Goal: Task Accomplishment & Management: Manage account settings

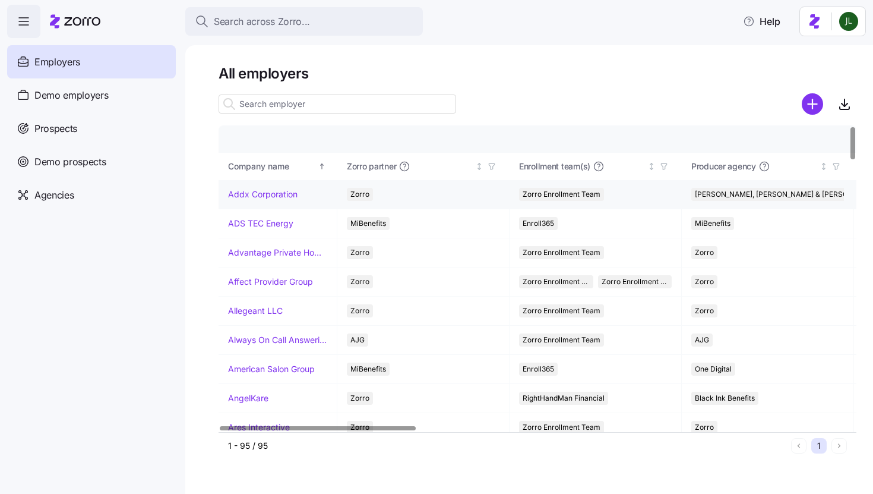
click at [252, 200] on td "Addx Corporation" at bounding box center [278, 194] width 119 height 29
click at [243, 191] on link "Addx Corporation" at bounding box center [262, 194] width 69 height 12
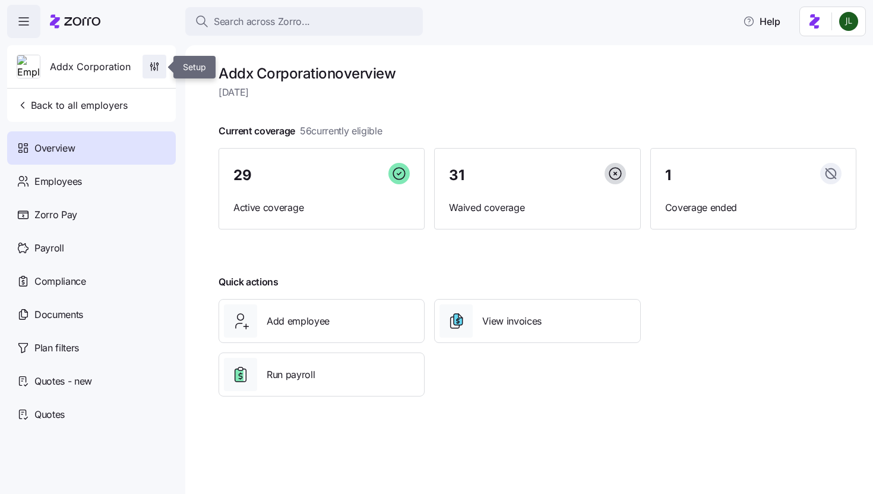
click at [157, 64] on icon "button" at bounding box center [154, 67] width 12 height 12
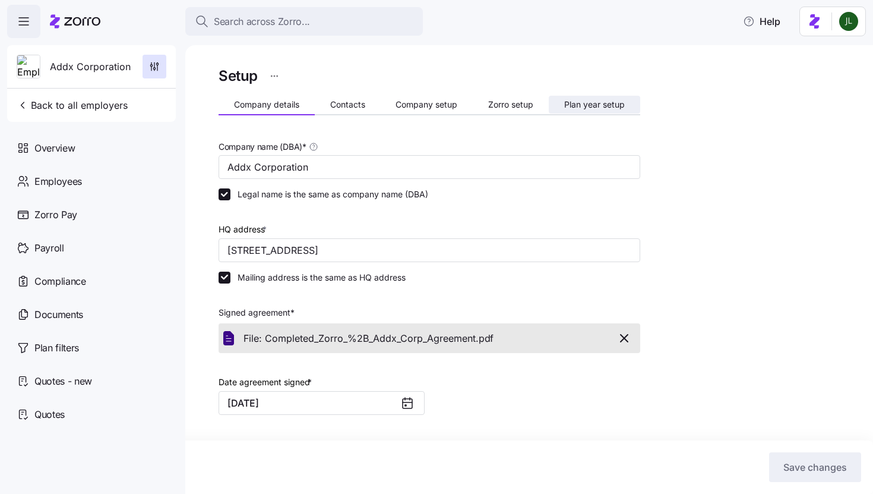
click at [583, 105] on span "Plan year setup" at bounding box center [594, 104] width 61 height 8
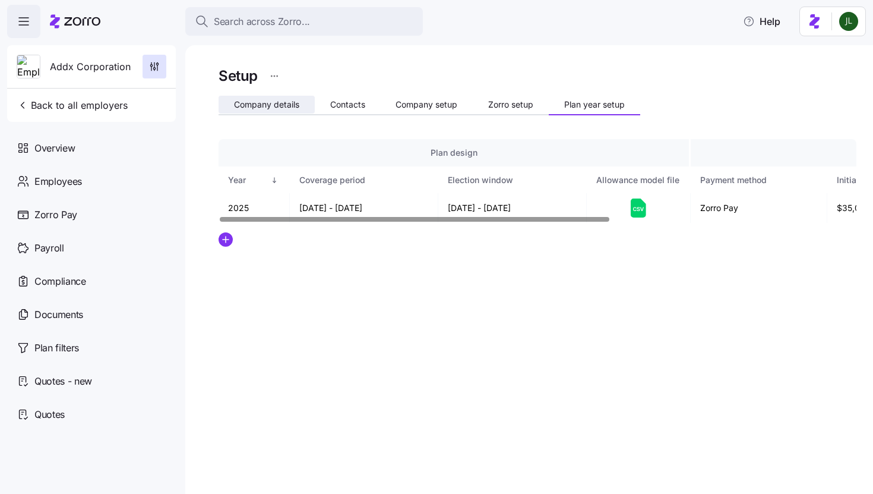
click at [277, 99] on button "Company details" at bounding box center [267, 105] width 96 height 18
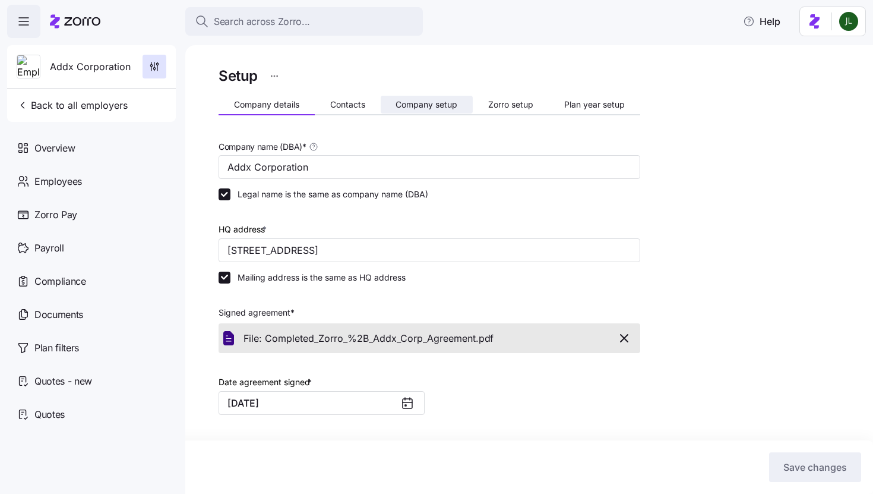
click at [421, 108] on span "Company setup" at bounding box center [427, 104] width 62 height 8
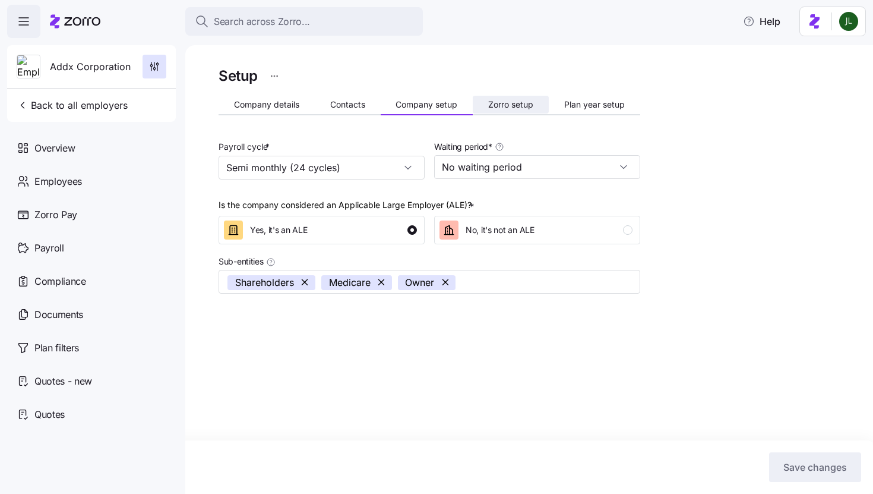
click at [491, 104] on span "Zorro setup" at bounding box center [510, 104] width 45 height 8
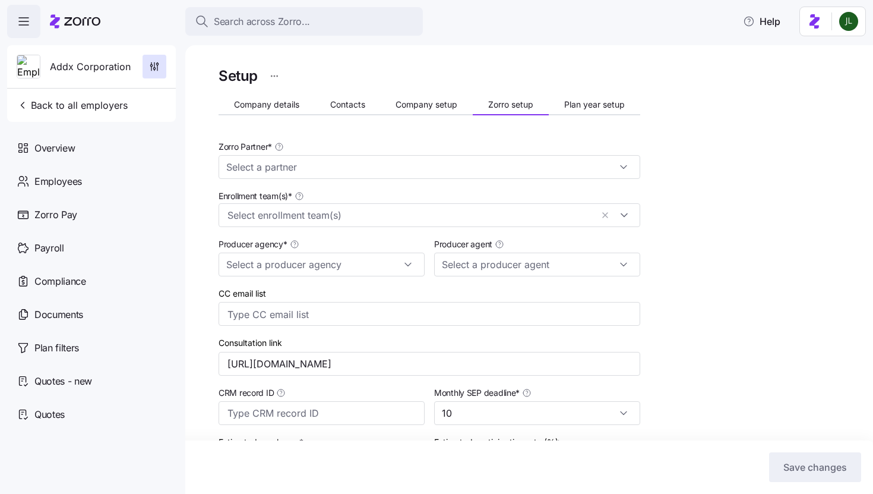
type input "Zorro"
type input "[PERSON_NAME], [PERSON_NAME] & [PERSON_NAME]"
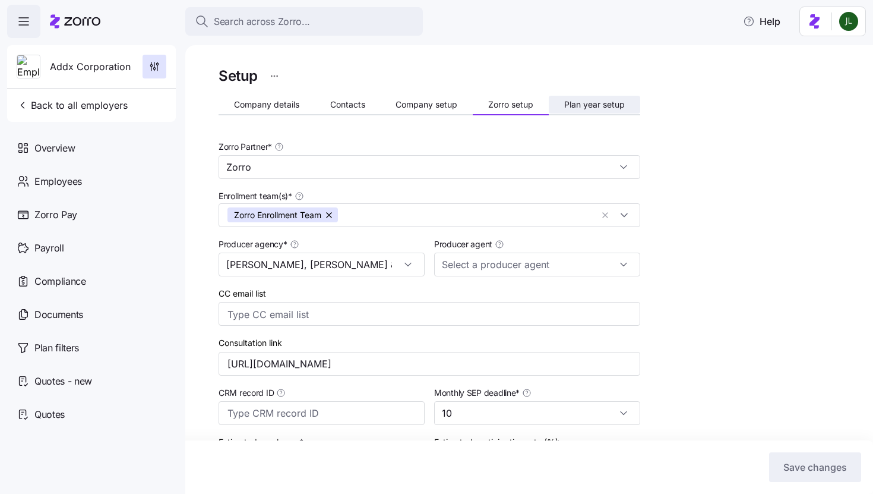
click at [587, 99] on button "Plan year setup" at bounding box center [594, 105] width 91 height 18
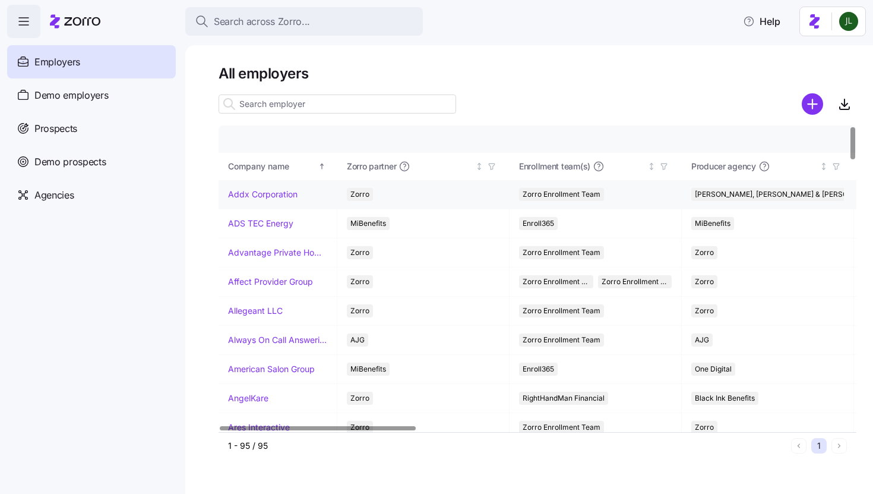
click at [267, 189] on link "Addx Corporation" at bounding box center [262, 194] width 69 height 12
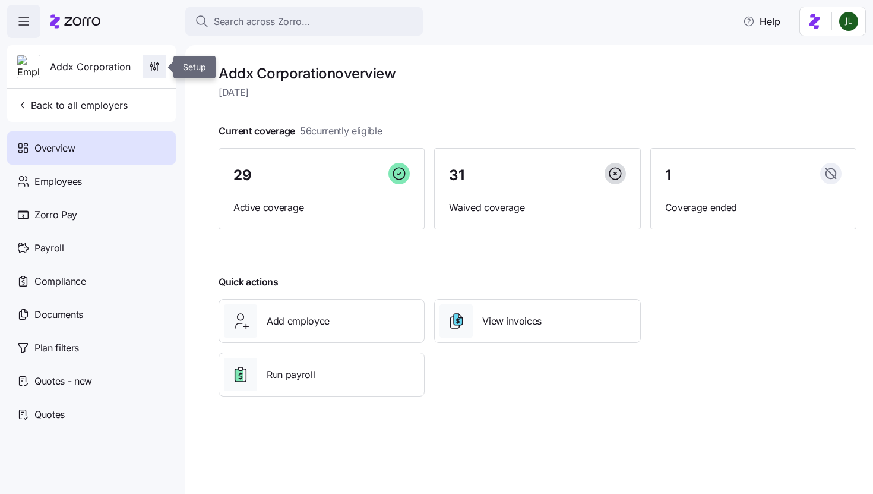
click at [157, 64] on icon "button" at bounding box center [154, 67] width 12 height 12
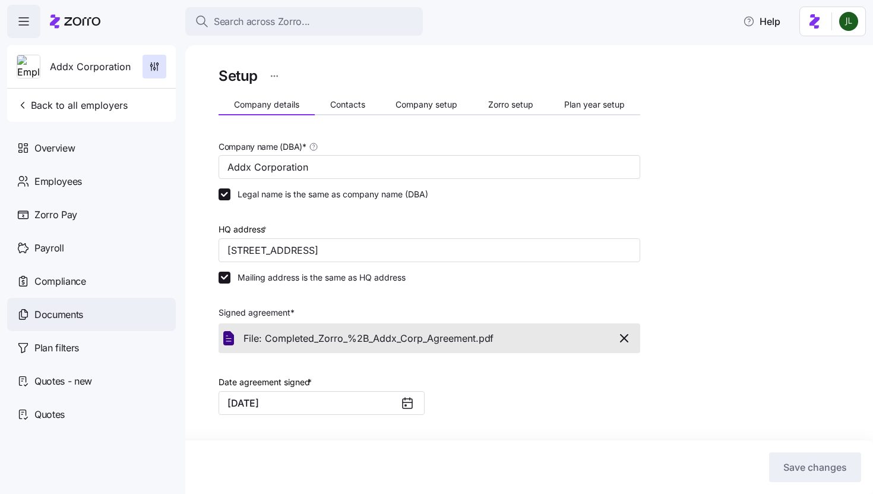
click at [39, 326] on div "Documents" at bounding box center [91, 314] width 169 height 33
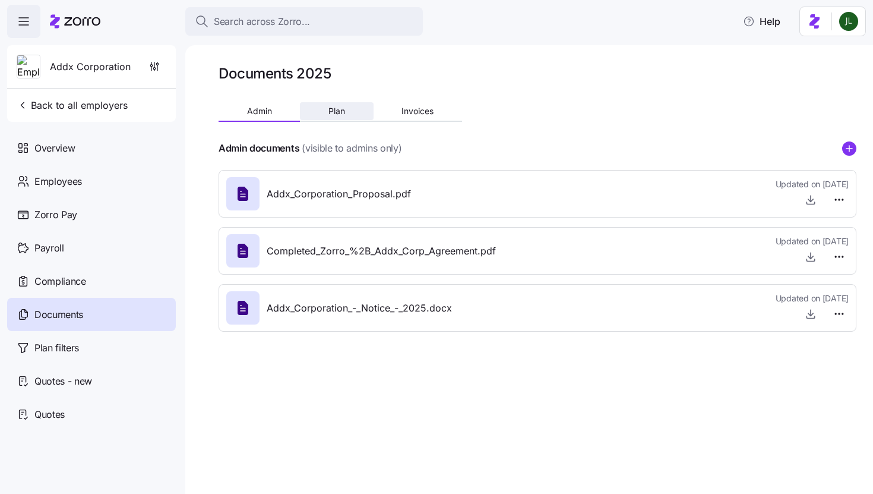
click at [343, 119] on button "Plan" at bounding box center [336, 111] width 73 height 18
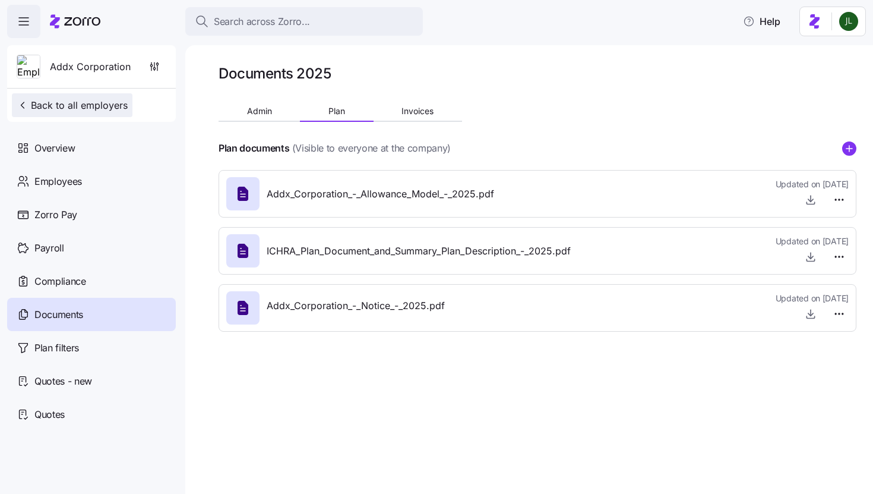
click at [41, 107] on span "Back to all employers" at bounding box center [72, 105] width 111 height 14
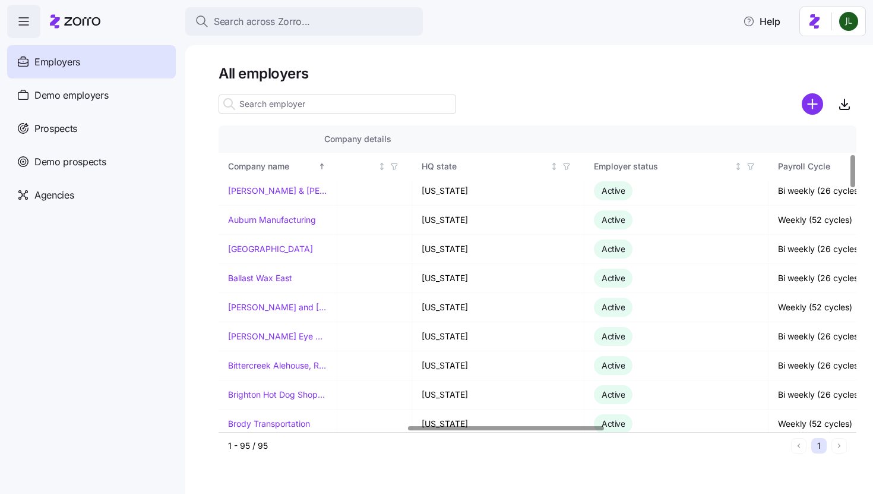
scroll to position [0, 614]
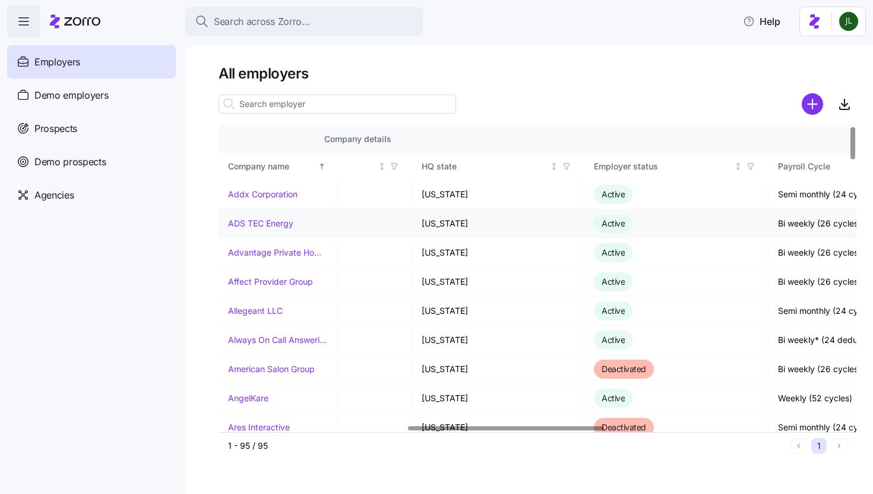
click at [249, 219] on link "ADS TEC Energy" at bounding box center [260, 223] width 65 height 12
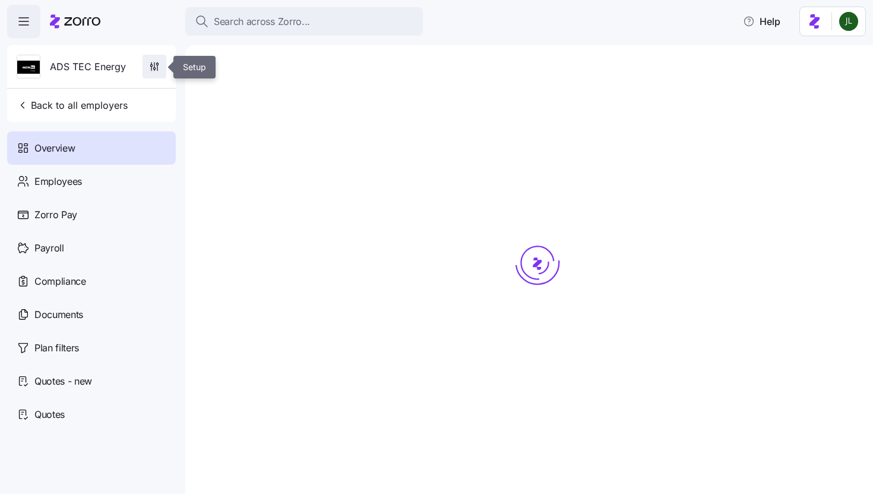
click at [154, 64] on icon "button" at bounding box center [154, 64] width 0 height 5
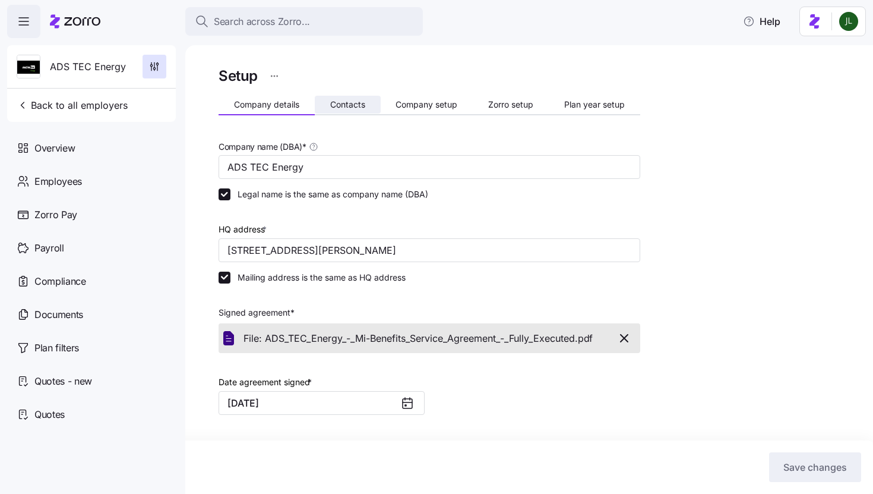
click at [353, 107] on span "Contacts" at bounding box center [347, 104] width 35 height 8
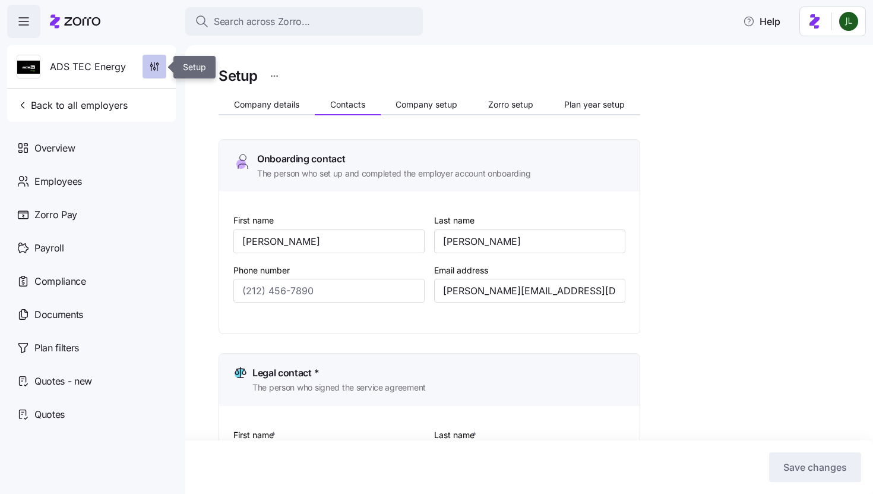
click at [152, 65] on icon "button" at bounding box center [151, 66] width 2 height 2
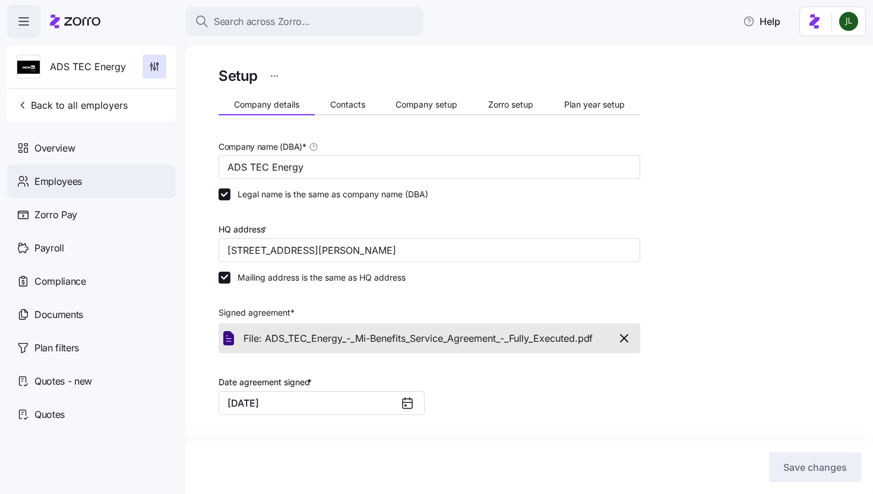
click at [52, 176] on span "Employees" at bounding box center [58, 181] width 48 height 15
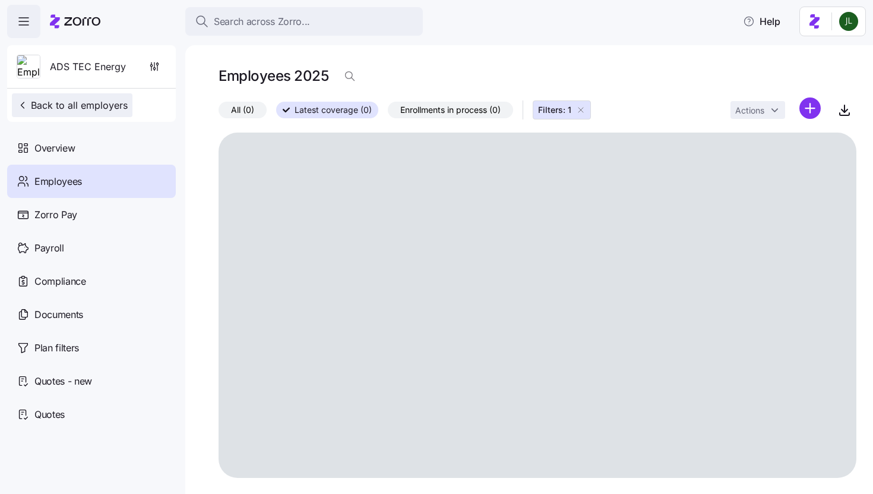
click at [71, 104] on span "Back to all employers" at bounding box center [72, 105] width 111 height 14
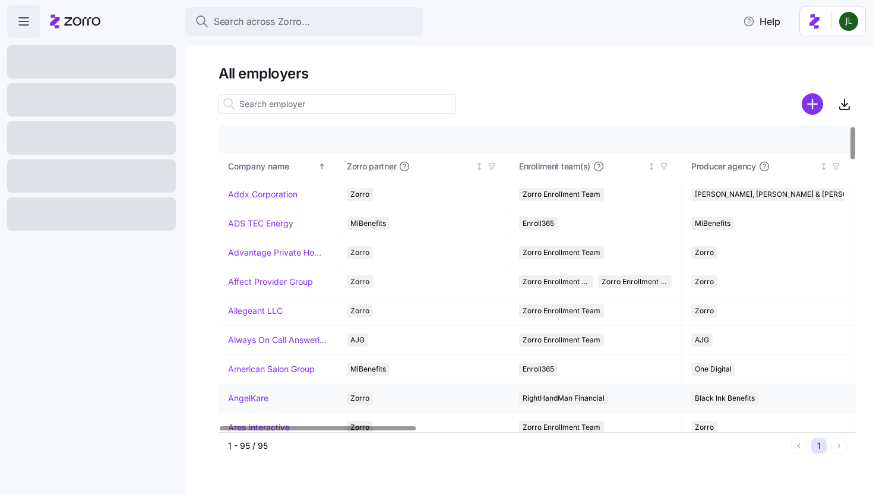
click at [247, 400] on link "AngelKare" at bounding box center [248, 398] width 40 height 12
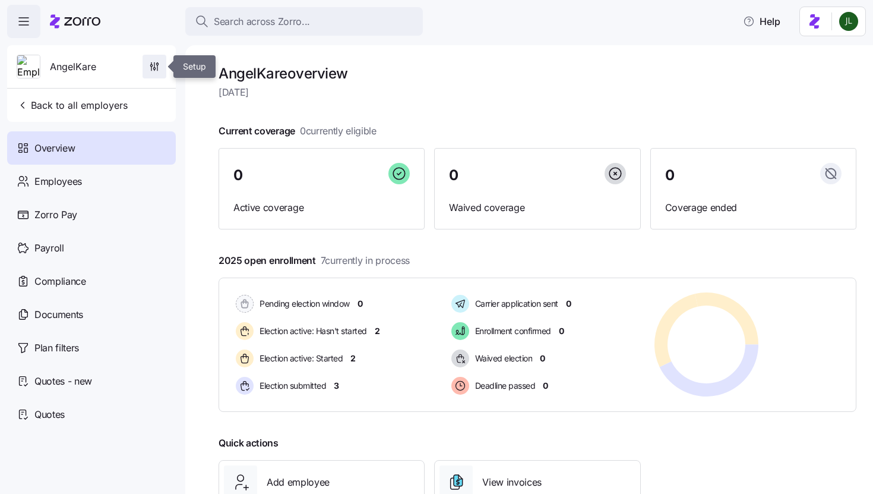
click at [150, 67] on icon "button" at bounding box center [154, 67] width 12 height 12
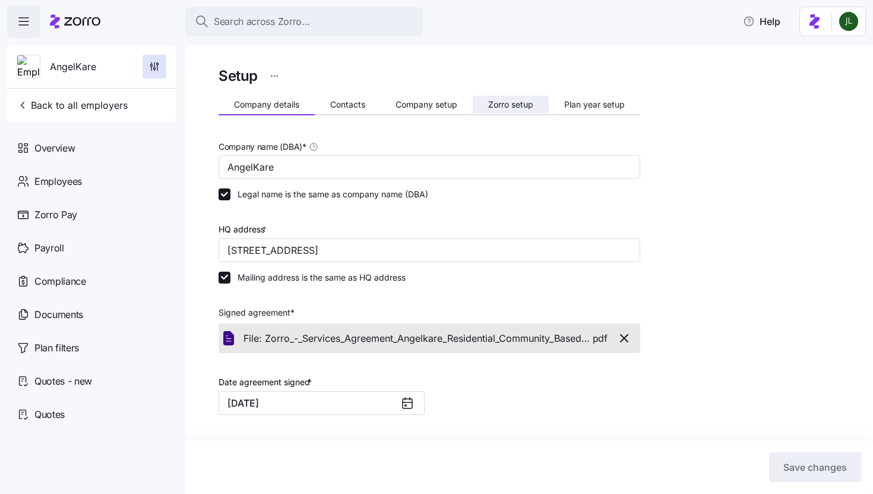
click at [501, 105] on span "Zorro setup" at bounding box center [510, 104] width 45 height 8
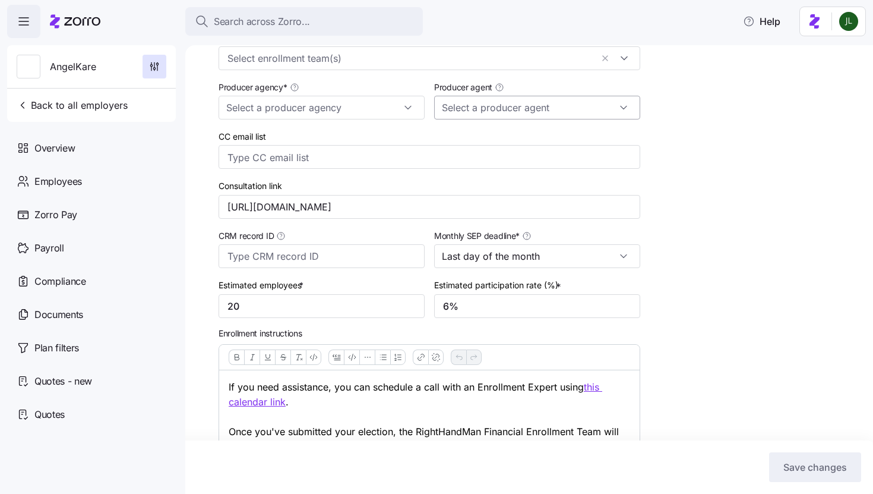
type input "[URL][DOMAIN_NAME]"
type input "20"
type input "6%"
type input "20"
type input "[PERSON_NAME] ([PERSON_NAME][EMAIL_ADDRESS][DOMAIN_NAME])"
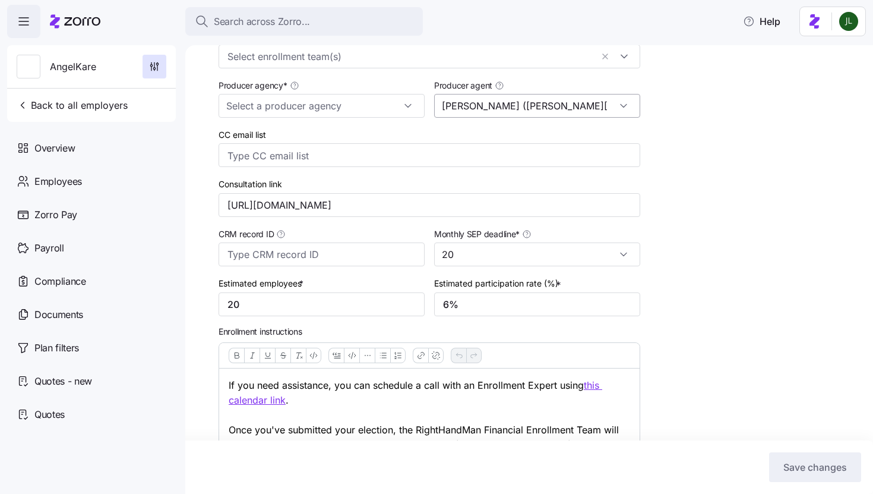
type input "Zorro"
type input "Black Ink Benefits"
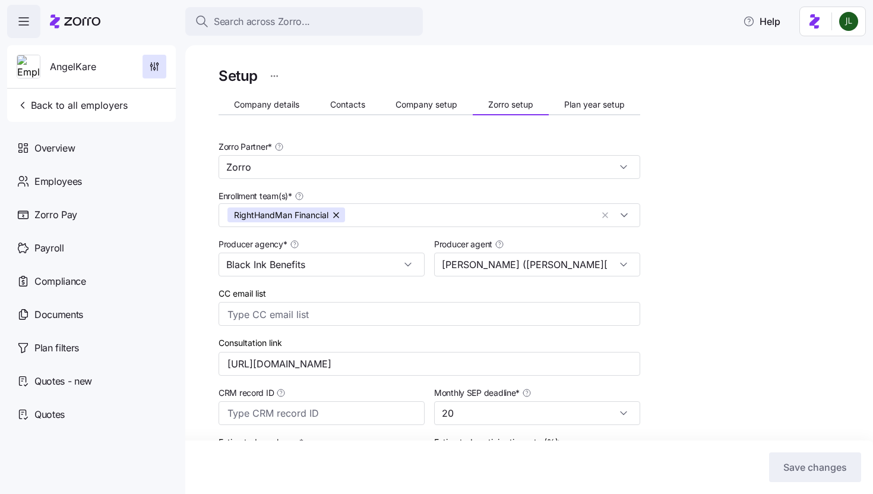
click at [432, 113] on div "Company details Contacts Company setup Zorro setup Plan year setup" at bounding box center [430, 106] width 422 height 18
click at [429, 112] on button "Company setup" at bounding box center [427, 105] width 93 height 18
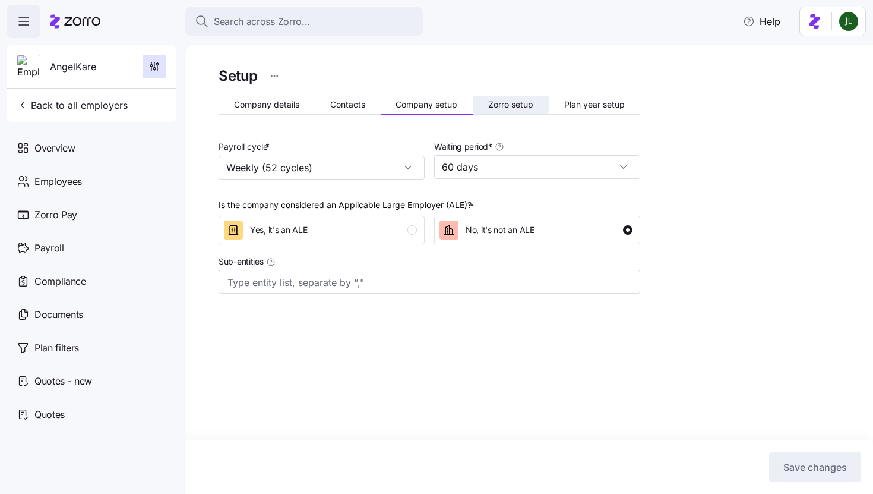
click at [527, 96] on button "Zorro setup" at bounding box center [511, 105] width 76 height 18
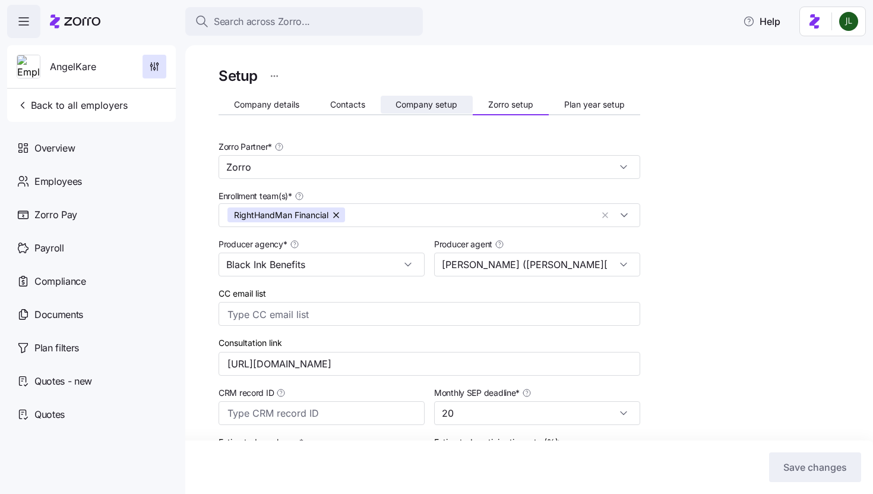
click at [420, 109] on span "Company setup" at bounding box center [427, 104] width 62 height 8
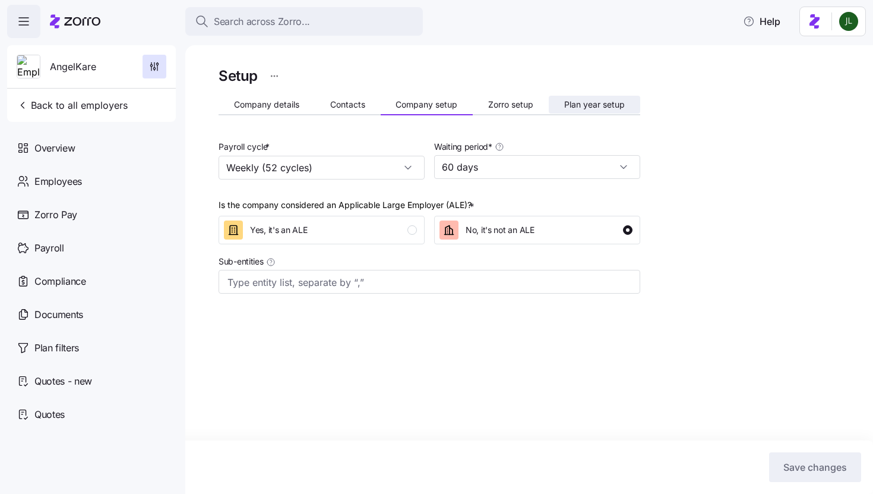
click at [568, 98] on button "Plan year setup" at bounding box center [594, 105] width 91 height 18
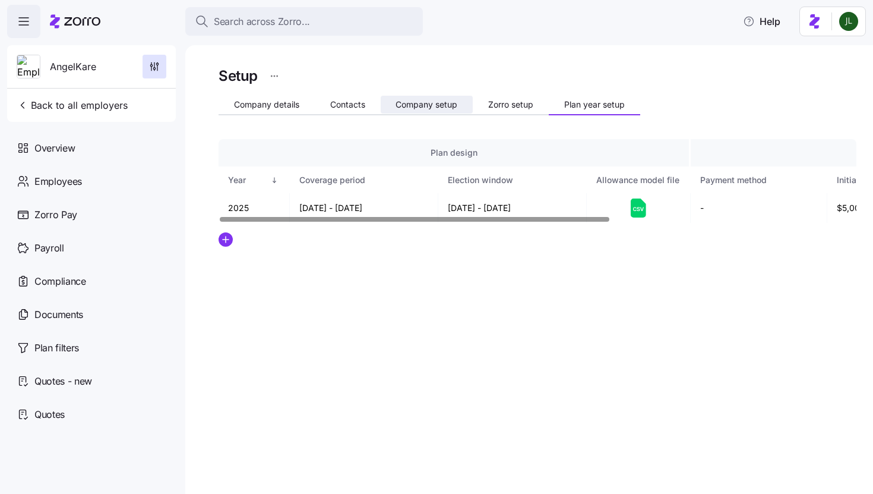
click at [413, 103] on span "Company setup" at bounding box center [427, 104] width 62 height 8
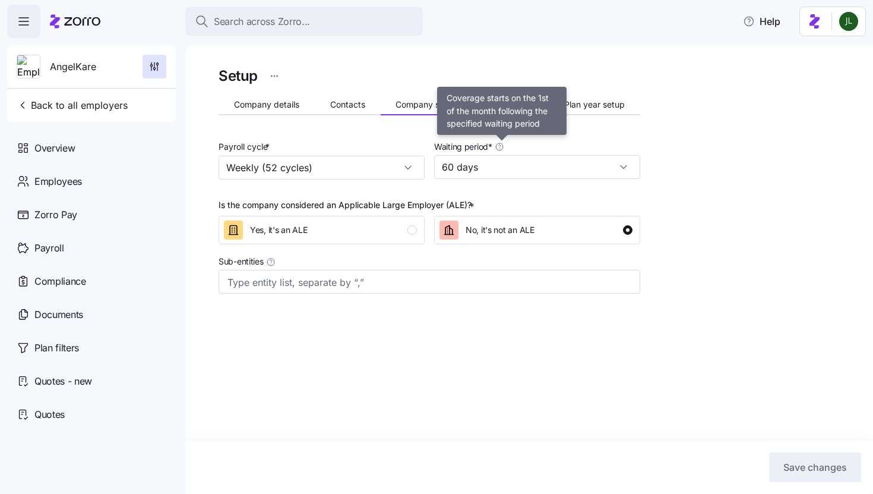
click at [497, 108] on span "Zorro setup" at bounding box center [510, 104] width 45 height 8
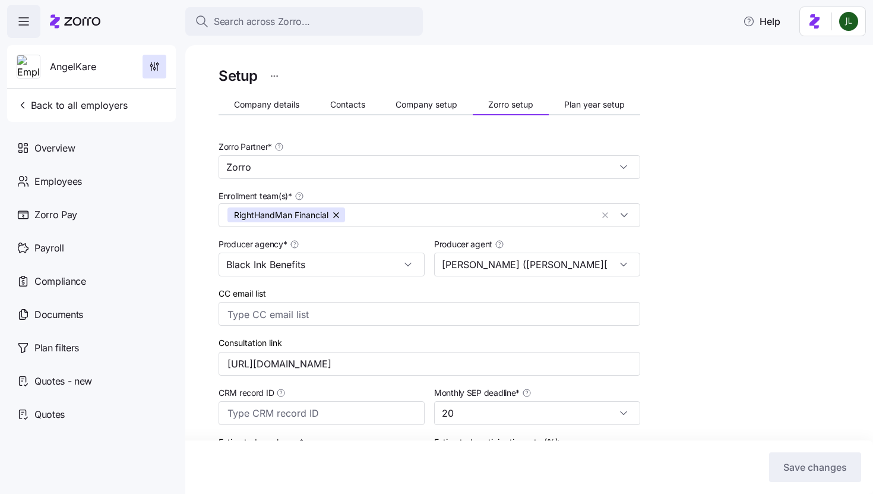
click at [695, 220] on div "Setup Company details Contacts Company setup Zorro setup Plan year setup Zorro …" at bounding box center [538, 414] width 638 height 700
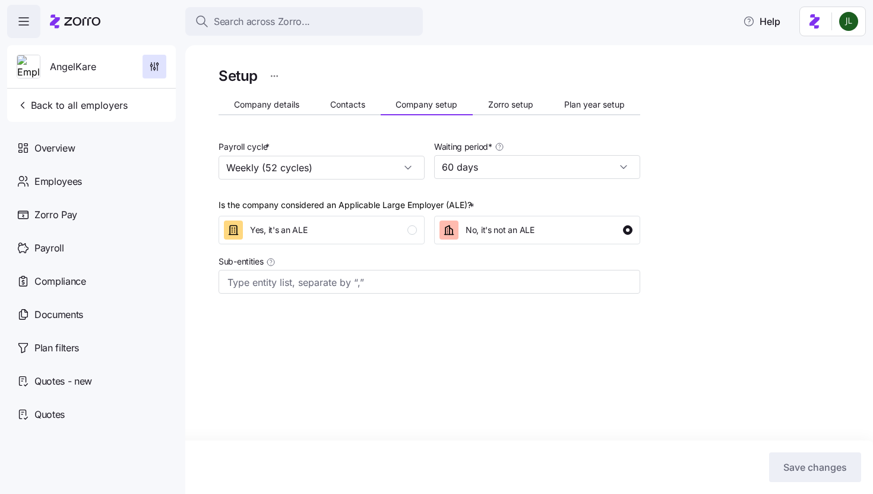
click at [86, 110] on span "Back to all employers" at bounding box center [72, 105] width 111 height 14
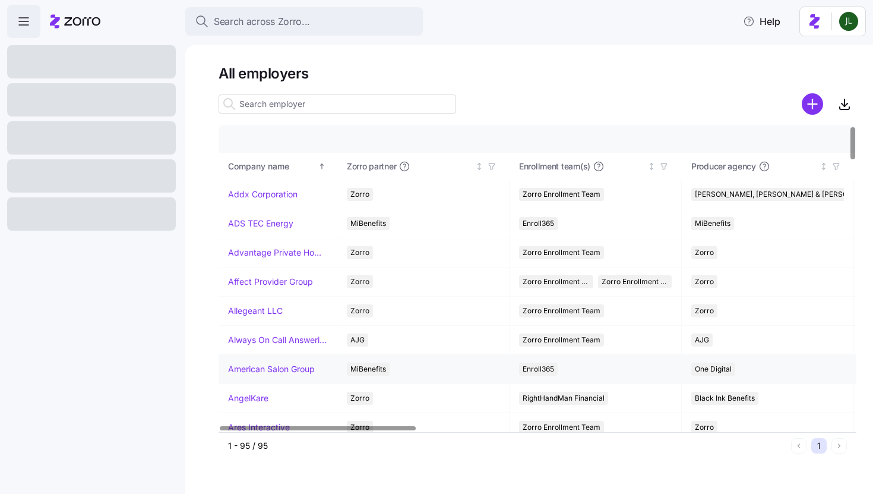
click at [281, 371] on link "American Salon Group" at bounding box center [271, 369] width 87 height 12
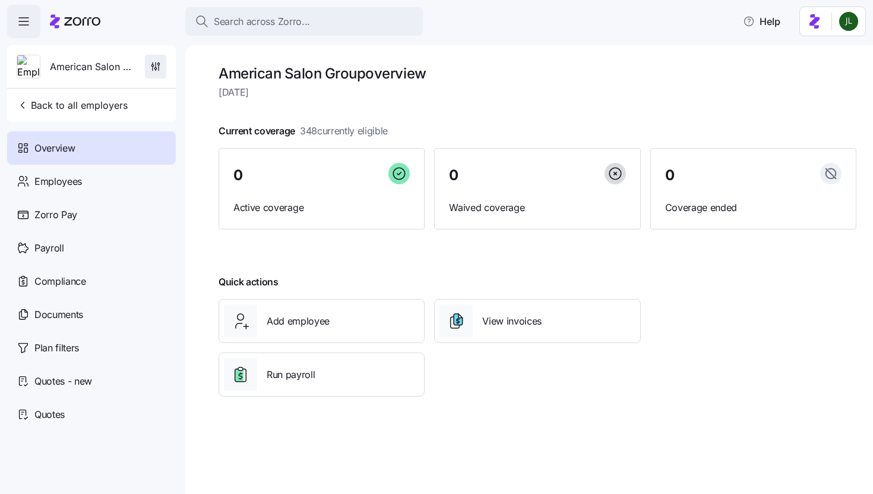
click at [158, 69] on icon "button" at bounding box center [156, 67] width 12 height 12
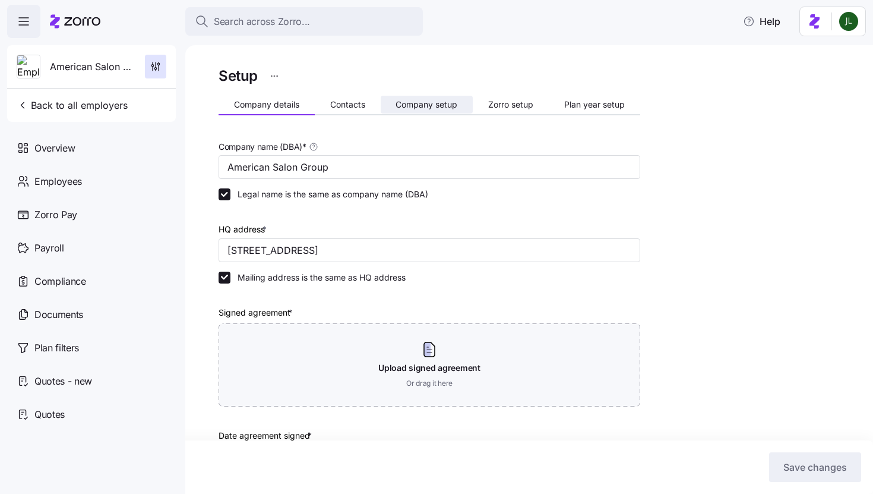
click at [423, 98] on button "Company setup" at bounding box center [427, 105] width 93 height 18
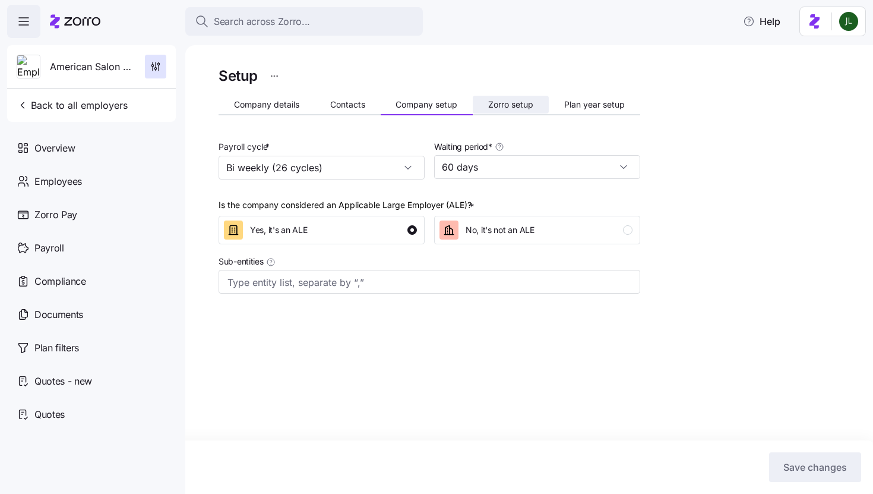
click at [535, 109] on button "Zorro setup" at bounding box center [511, 105] width 76 height 18
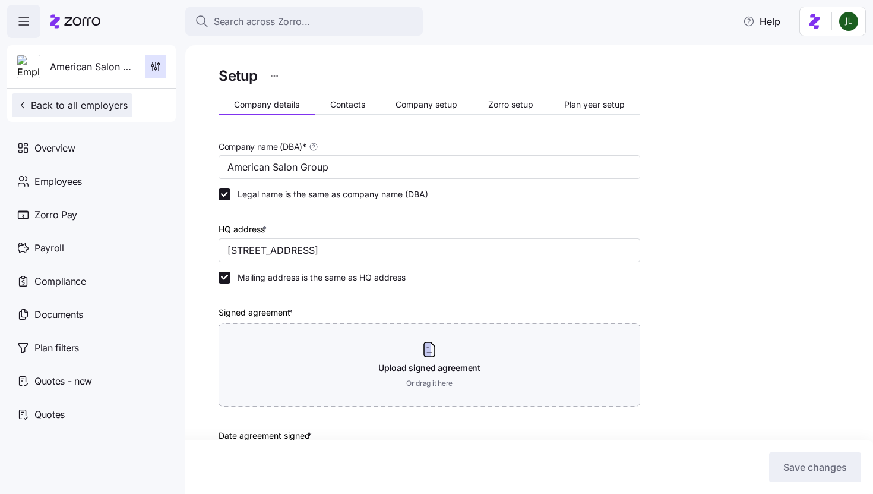
click at [59, 102] on span "Back to all employers" at bounding box center [72, 105] width 111 height 14
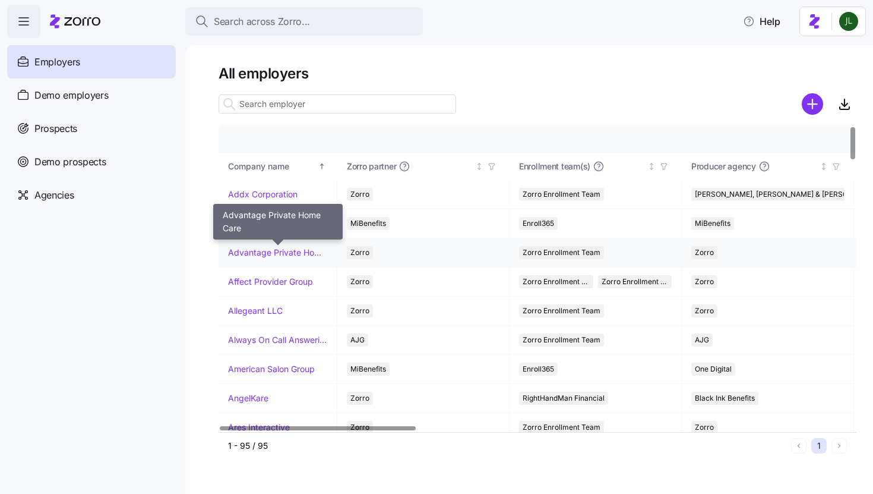
click at [260, 253] on link "Advantage Private Home Care" at bounding box center [277, 252] width 99 height 12
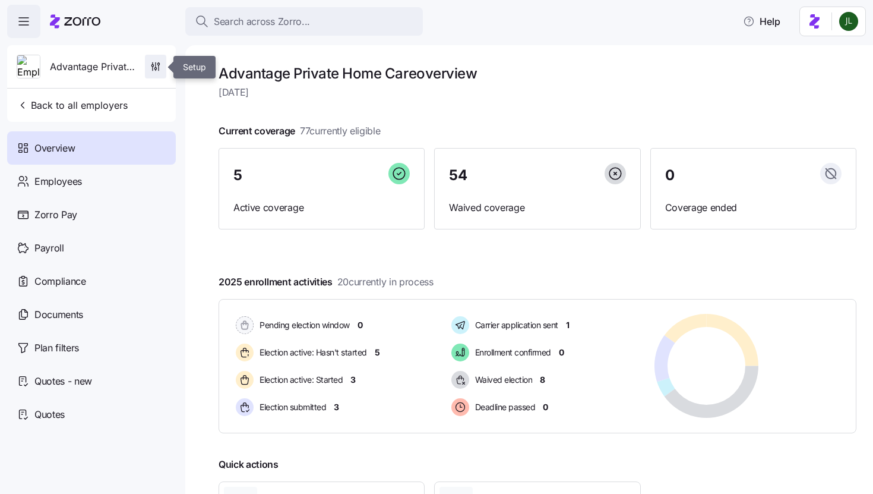
click at [159, 69] on icon "button" at bounding box center [159, 67] width 0 height 5
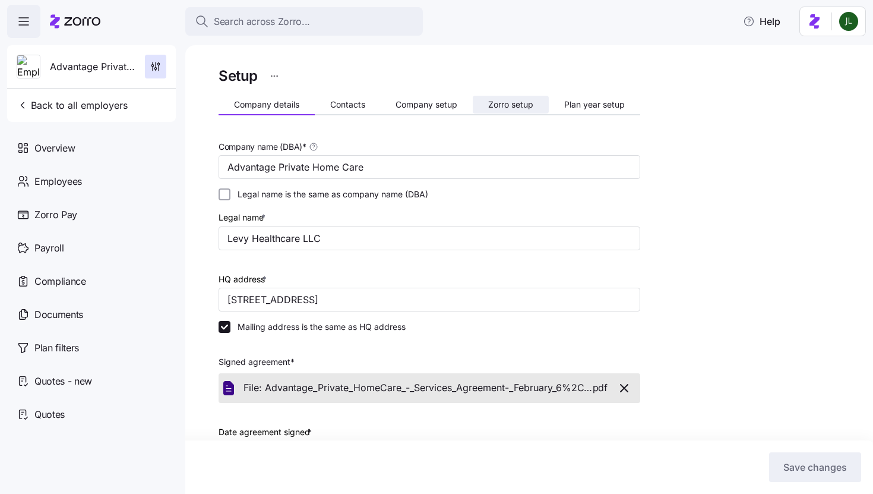
click at [504, 97] on button "Zorro setup" at bounding box center [511, 105] width 76 height 18
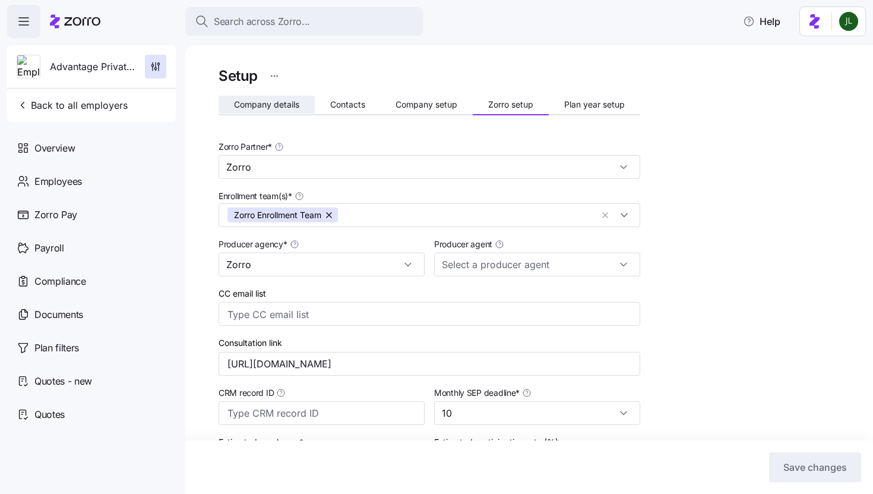
click at [298, 107] on span "Company details" at bounding box center [266, 104] width 65 height 8
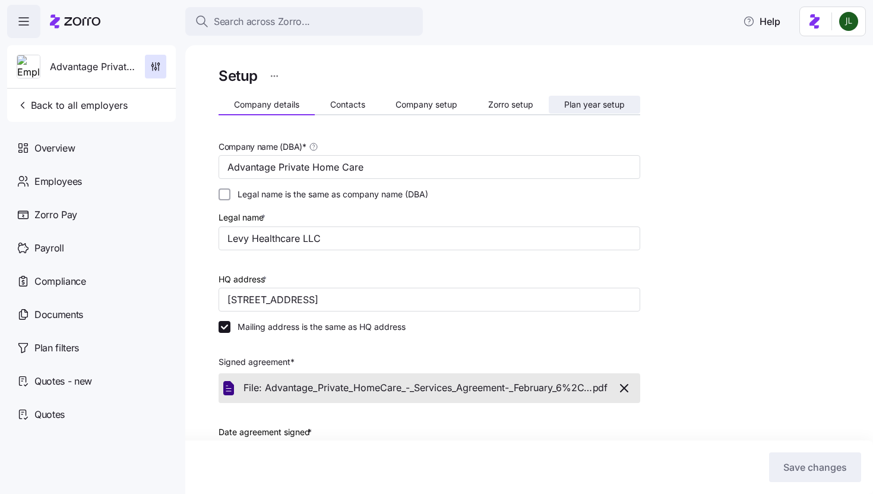
click at [593, 104] on span "Plan year setup" at bounding box center [594, 104] width 61 height 8
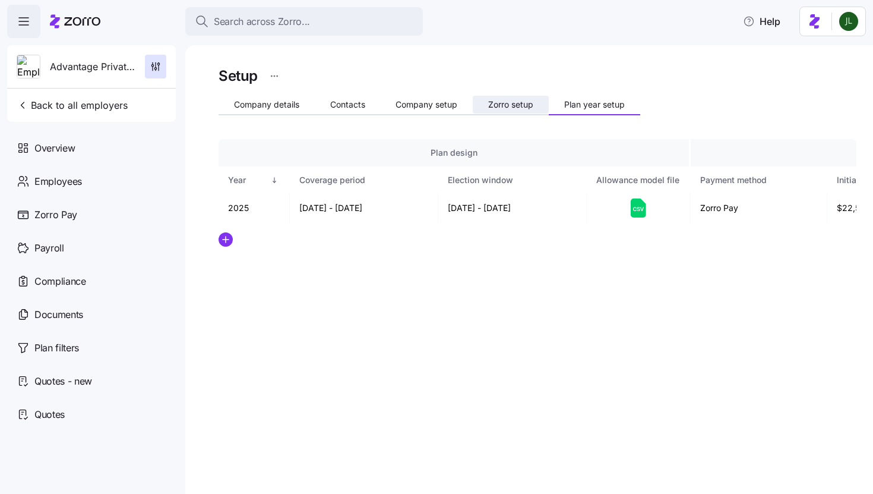
click at [508, 99] on button "Zorro setup" at bounding box center [511, 105] width 76 height 18
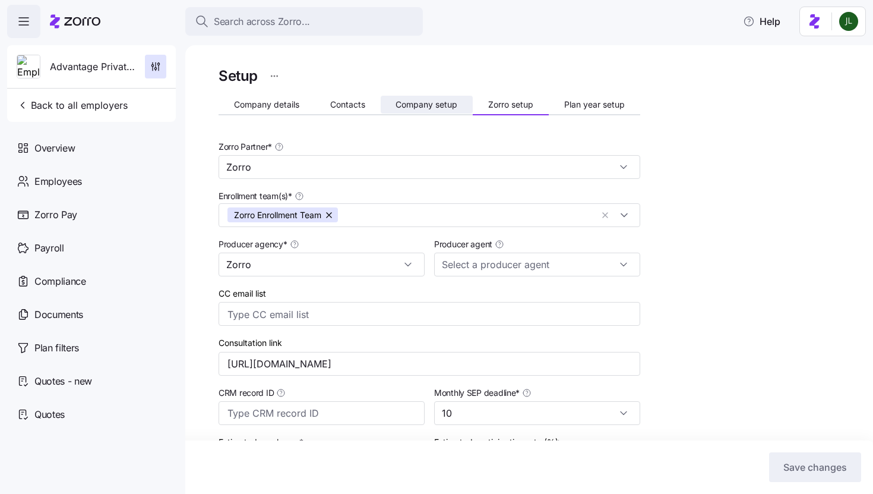
click at [420, 97] on button "Company setup" at bounding box center [427, 105] width 93 height 18
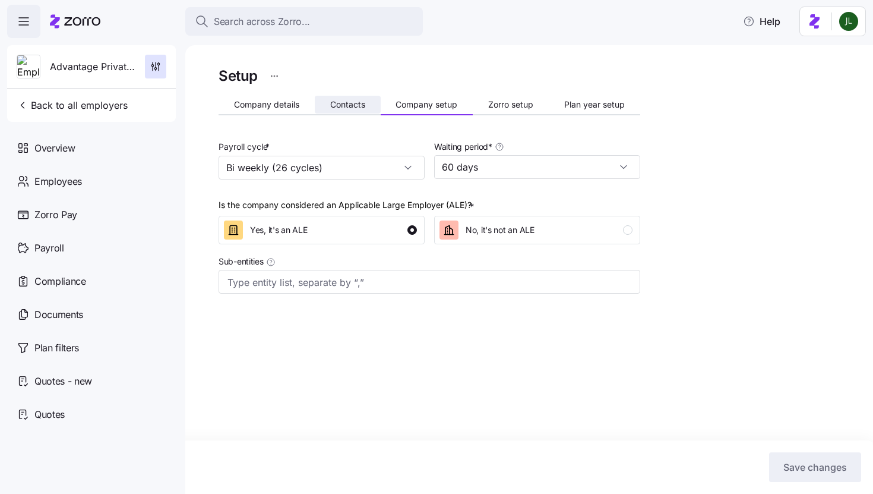
click at [353, 105] on span "Contacts" at bounding box center [347, 104] width 35 height 8
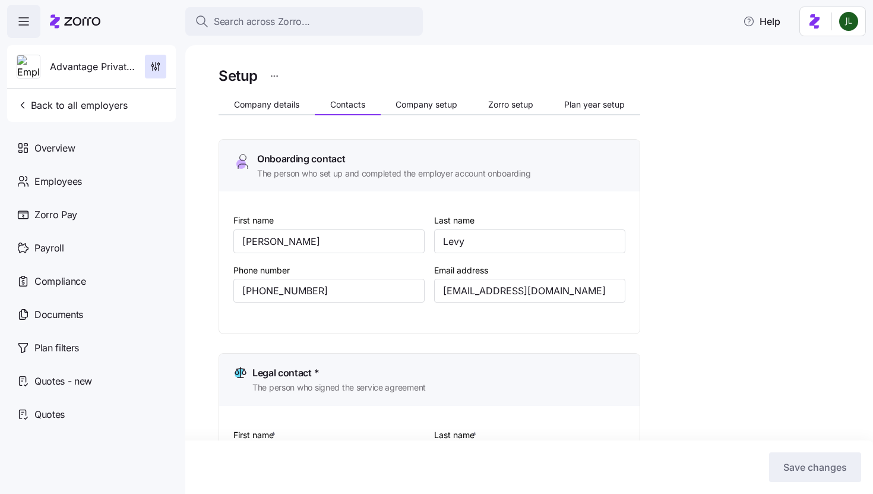
click at [266, 115] on div "Company details Contacts Company setup Zorro setup Plan year setup" at bounding box center [430, 106] width 422 height 18
click at [260, 97] on button "Company details" at bounding box center [267, 105] width 96 height 18
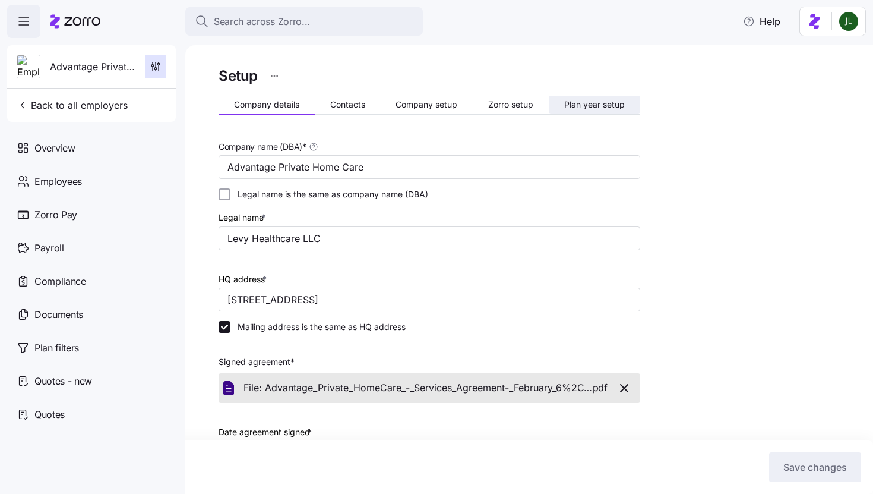
click at [573, 109] on button "Plan year setup" at bounding box center [594, 105] width 91 height 18
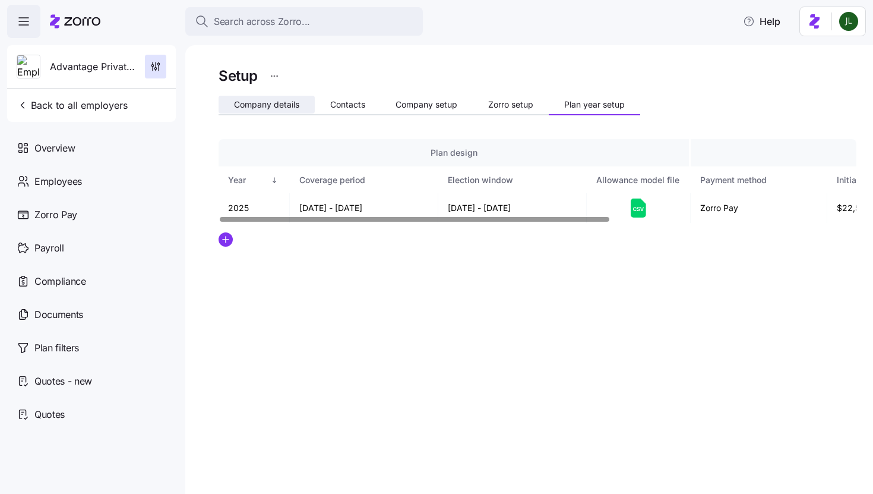
click at [282, 106] on span "Company details" at bounding box center [266, 104] width 65 height 8
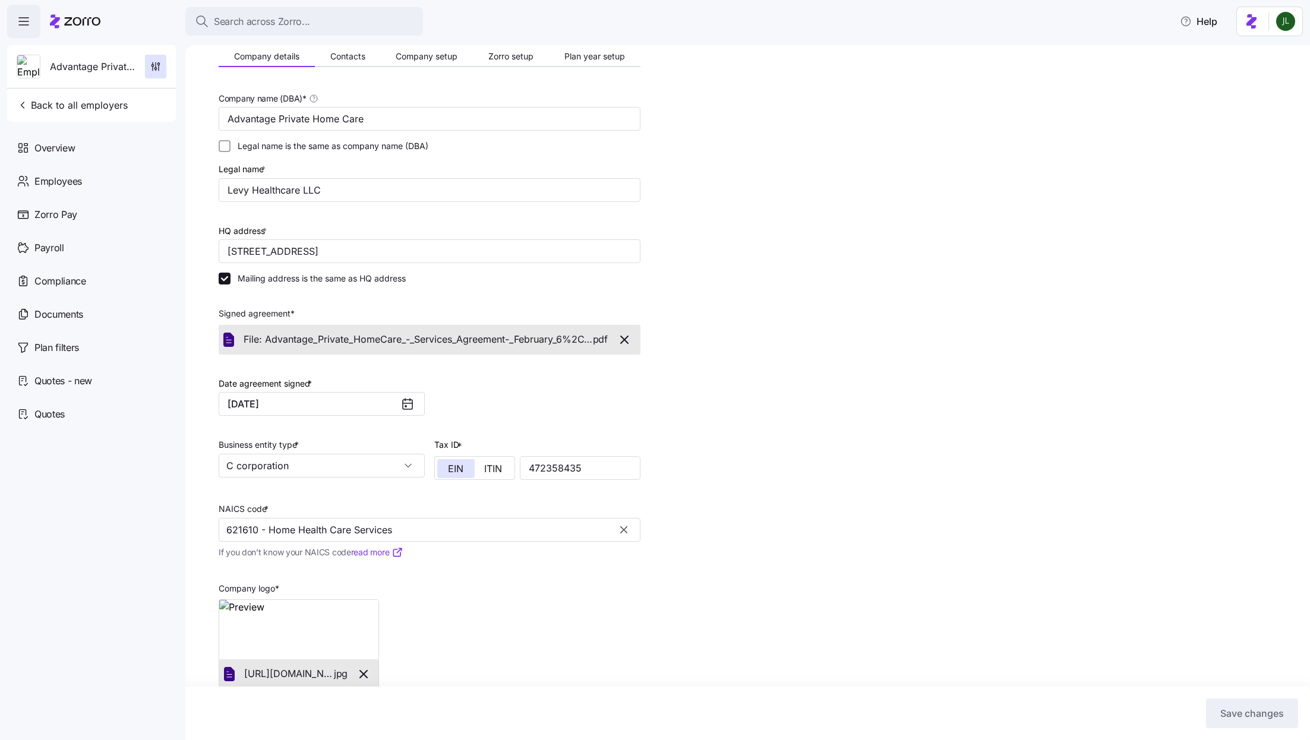
scroll to position [50, 0]
click at [150, 56] on span "button" at bounding box center [156, 66] width 20 height 23
click at [69, 110] on span "Back to all employers" at bounding box center [72, 105] width 111 height 14
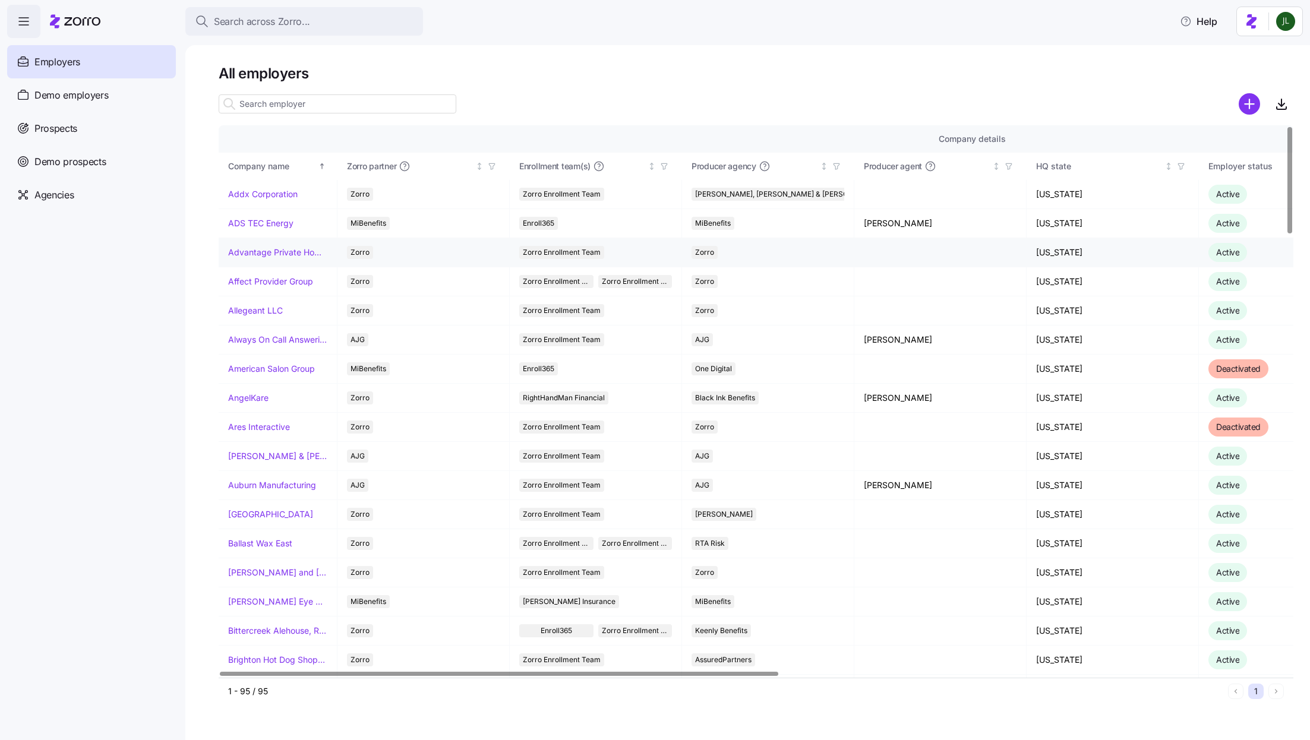
click at [262, 255] on link "Advantage Private Home Care" at bounding box center [277, 252] width 99 height 12
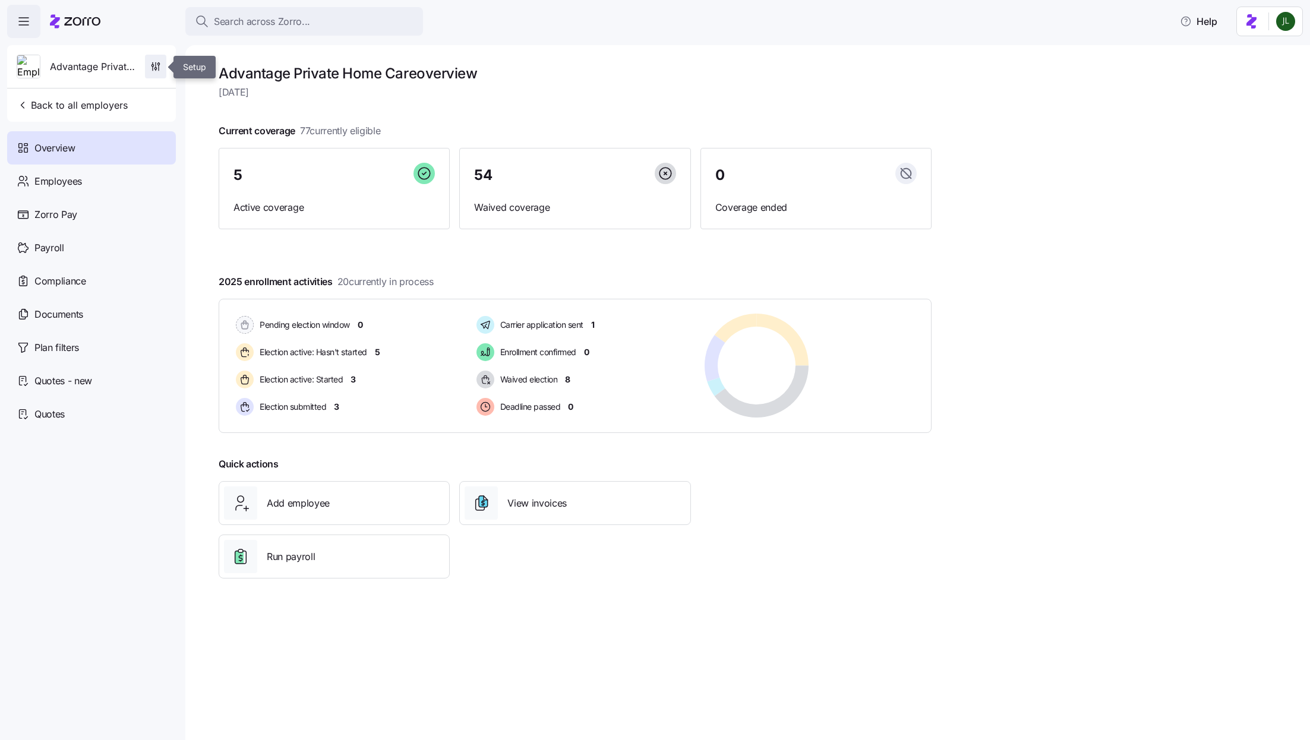
click at [161, 65] on icon "button" at bounding box center [156, 67] width 12 height 12
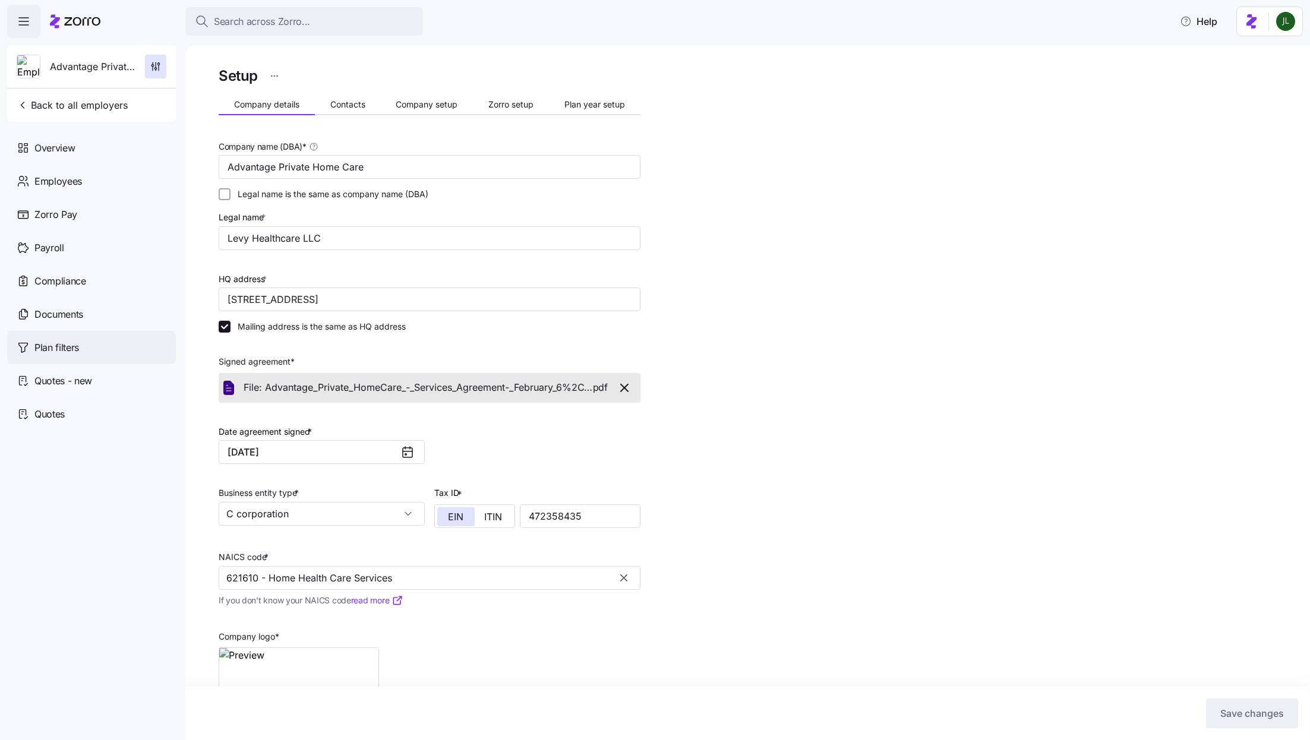
click at [62, 346] on span "Plan filters" at bounding box center [56, 347] width 45 height 15
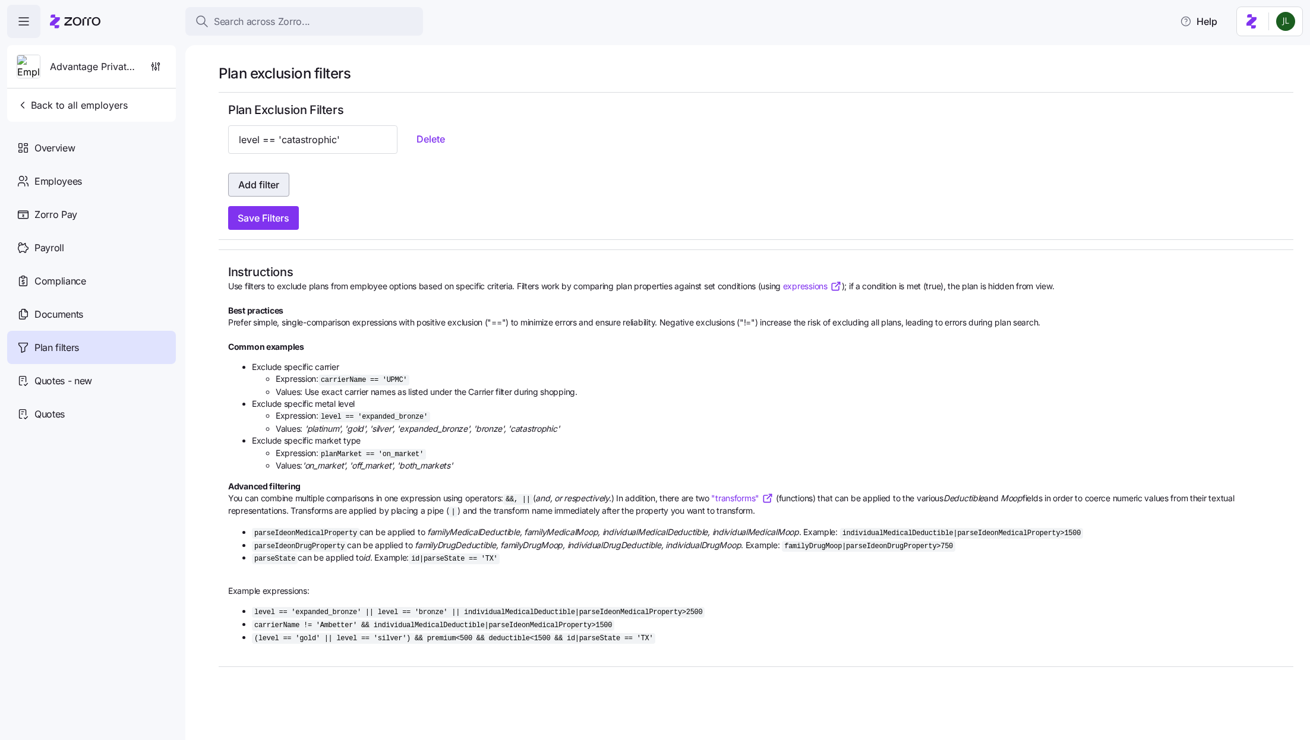
click at [274, 188] on span "Add filter" at bounding box center [258, 185] width 41 height 14
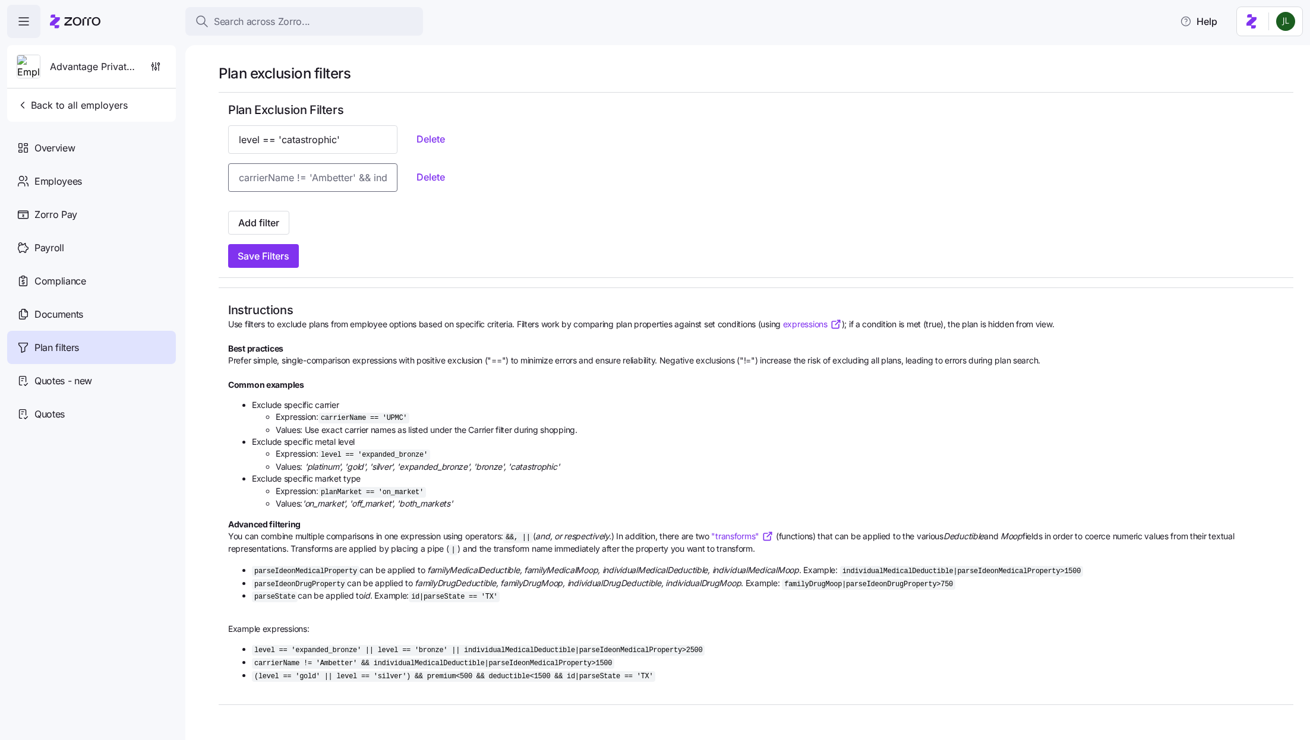
click at [279, 170] on input at bounding box center [312, 177] width 169 height 29
click at [407, 184] on button "Delete" at bounding box center [431, 176] width 48 height 21
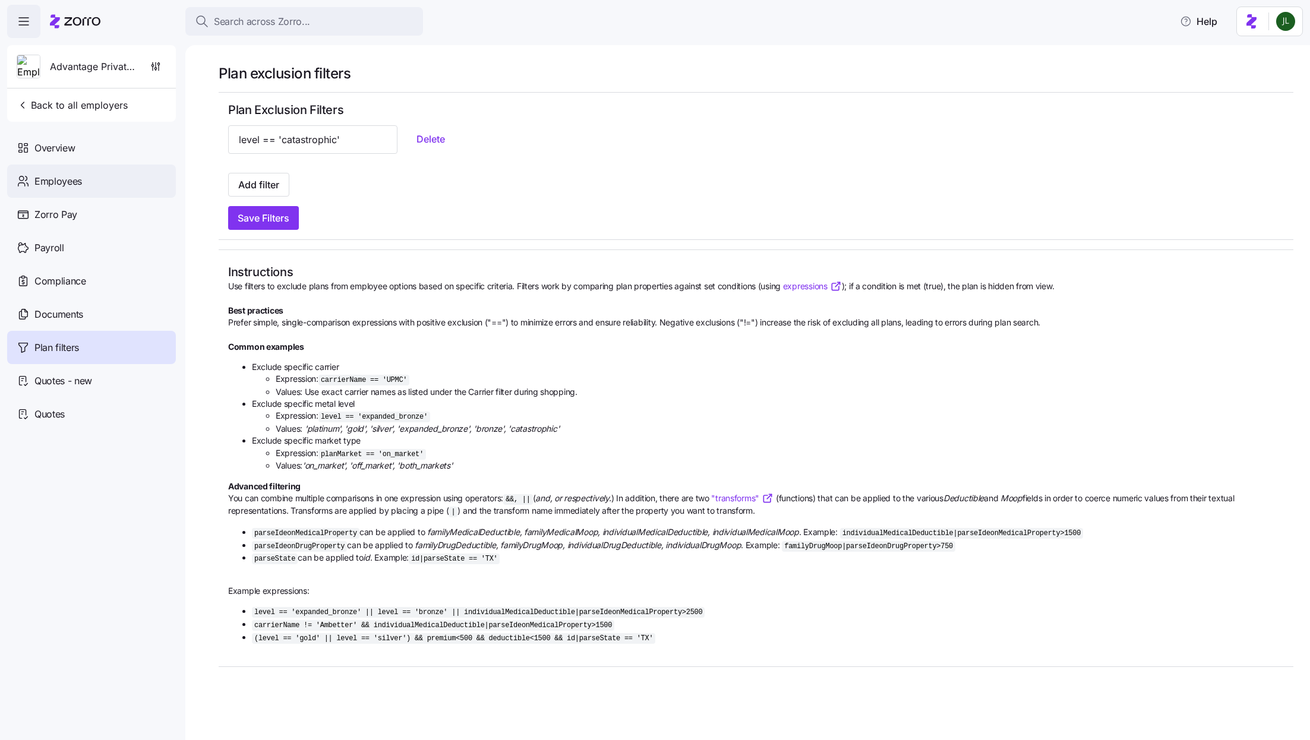
click at [83, 179] on div "Employees" at bounding box center [91, 181] width 169 height 33
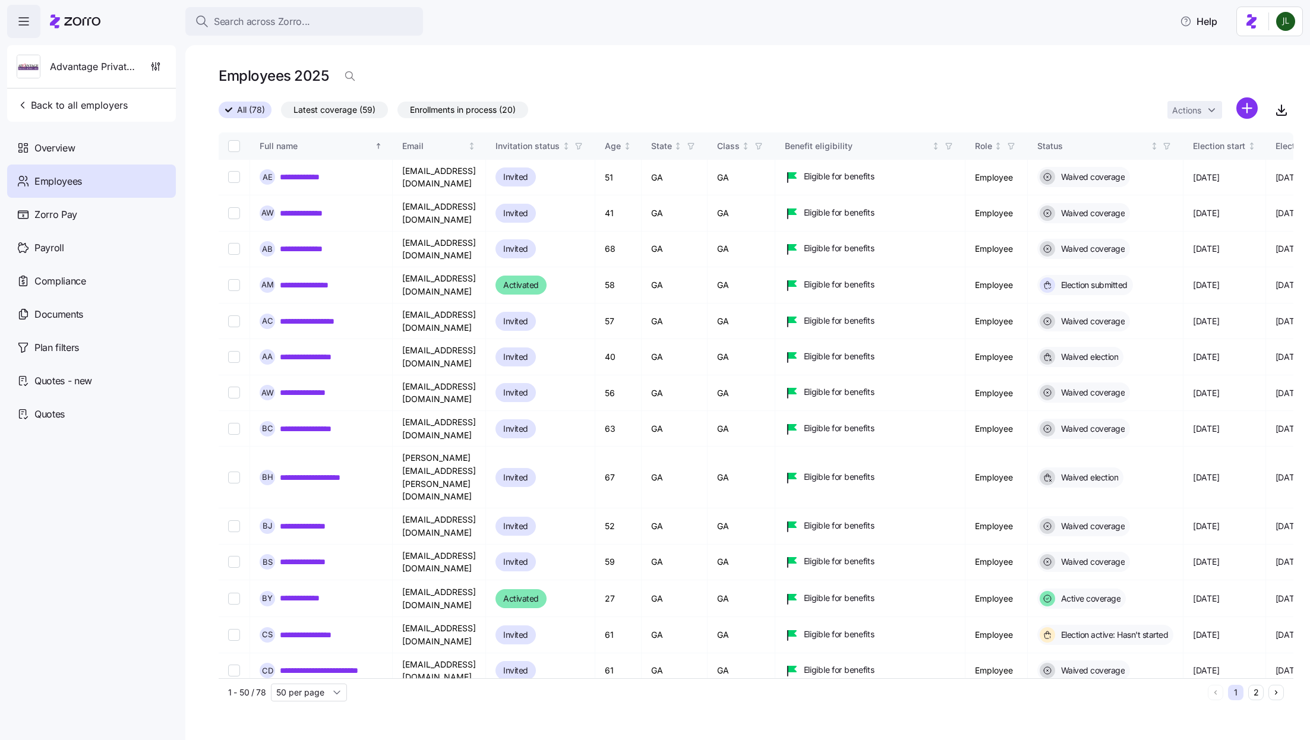
click at [102, 176] on div "Employees" at bounding box center [91, 181] width 169 height 33
click at [159, 60] on span "button" at bounding box center [156, 66] width 20 height 23
click at [302, 174] on link "**********" at bounding box center [306, 177] width 52 height 12
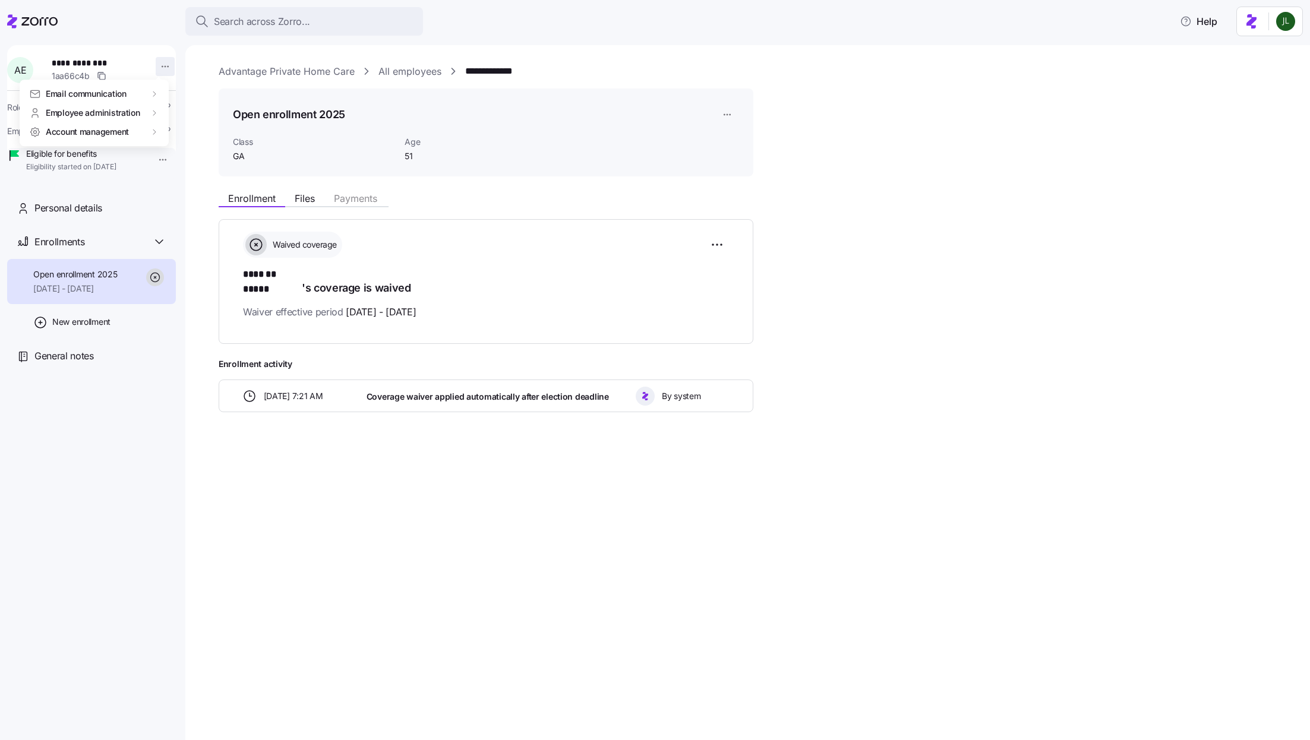
click at [165, 64] on html "**********" at bounding box center [655, 366] width 1310 height 733
click at [146, 132] on div "Account management" at bounding box center [94, 131] width 130 height 12
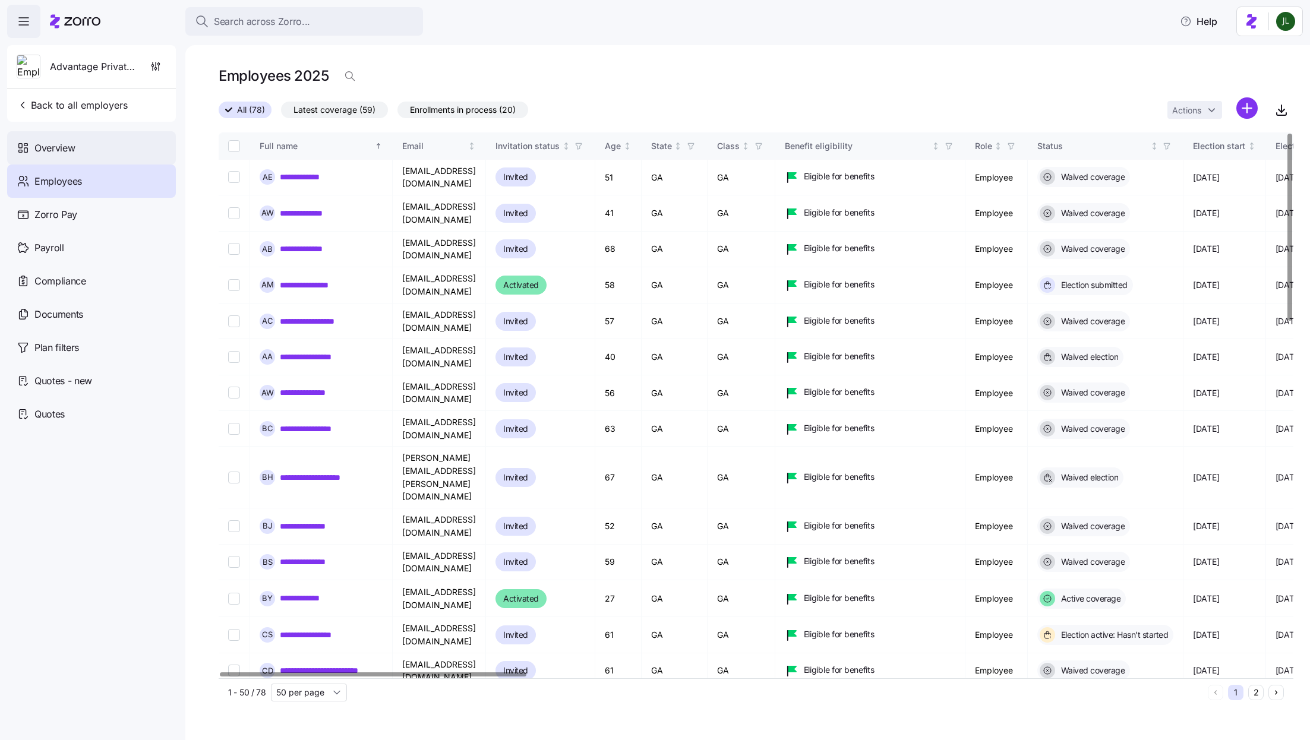
click at [68, 146] on span "Overview" at bounding box center [54, 148] width 40 height 15
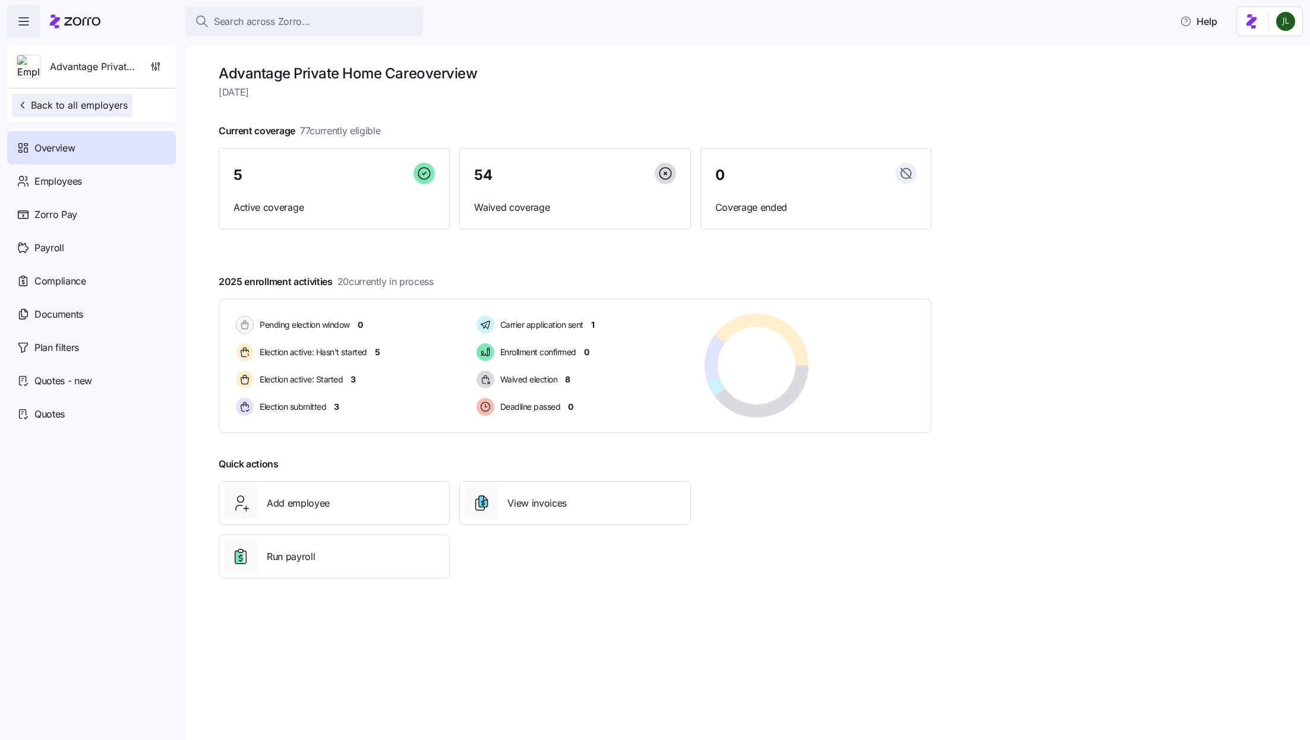
click at [40, 97] on button "Back to all employers" at bounding box center [72, 105] width 121 height 24
click at [149, 76] on span "button" at bounding box center [156, 66] width 20 height 23
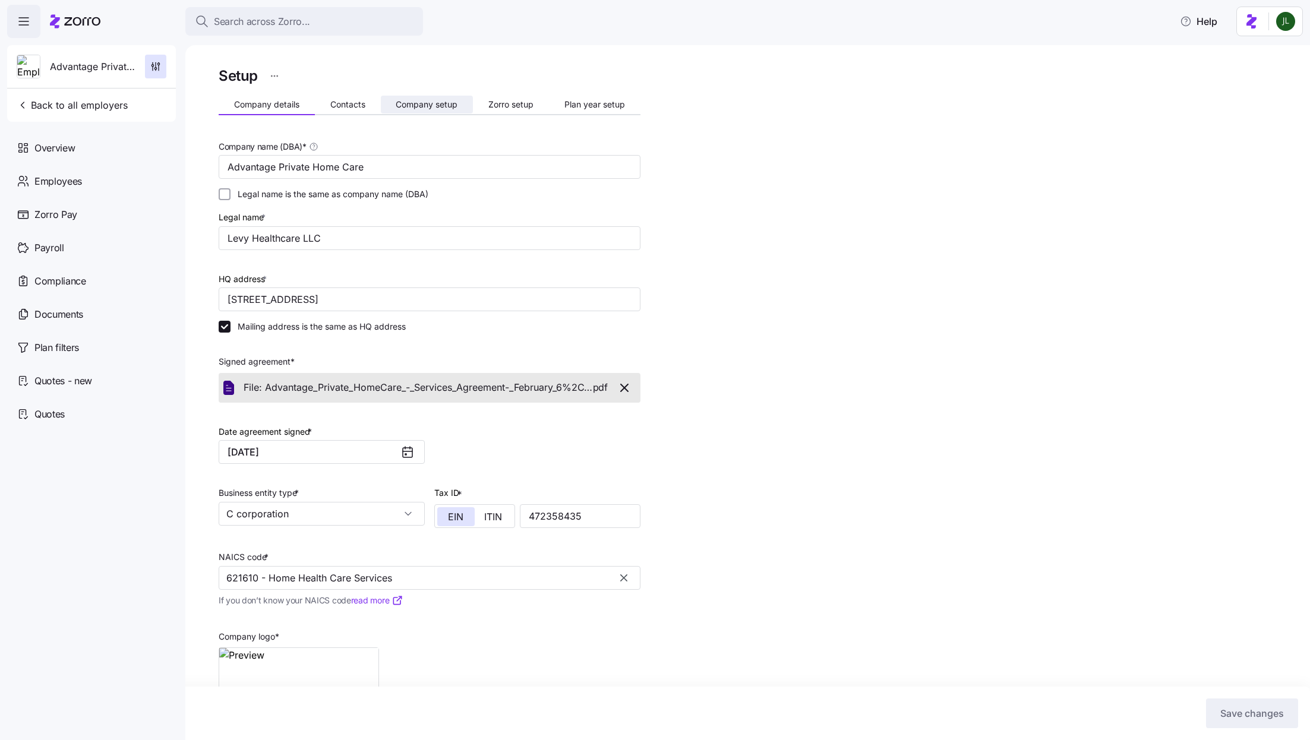
click at [419, 100] on span "Company setup" at bounding box center [427, 104] width 62 height 8
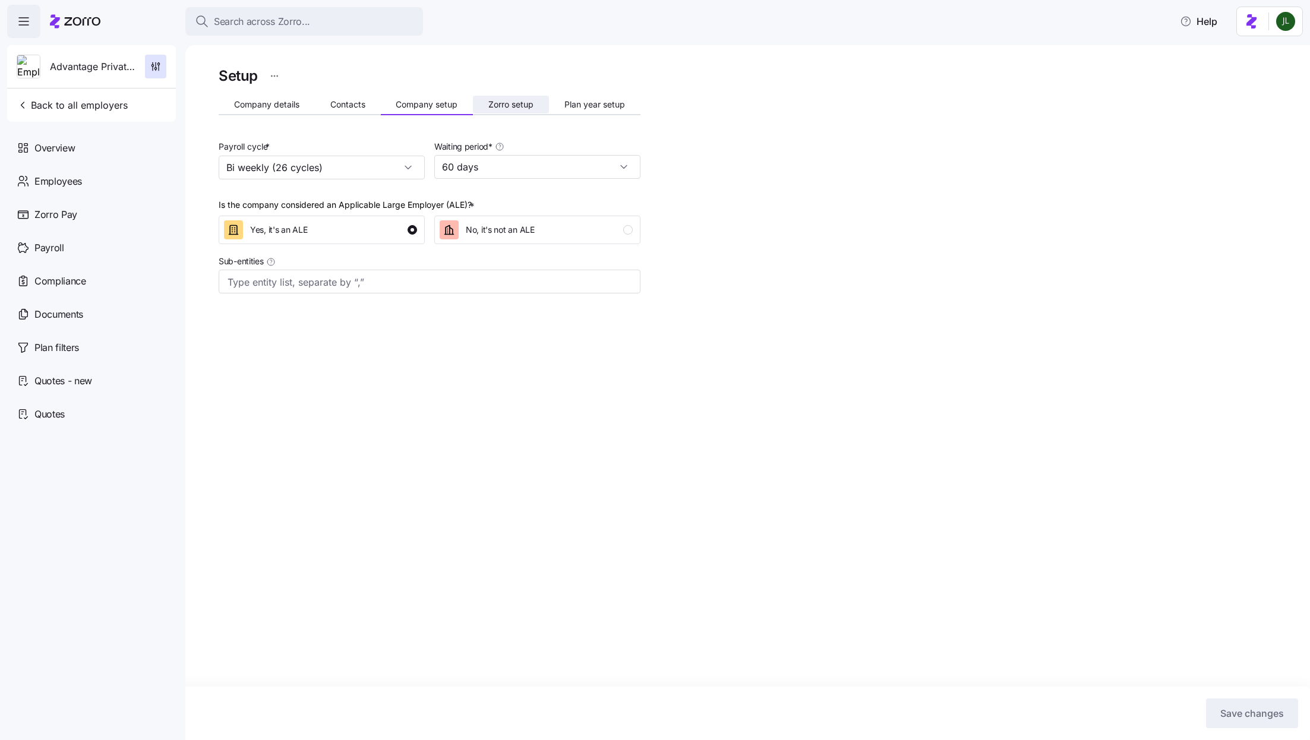
click at [529, 104] on span "Zorro setup" at bounding box center [510, 104] width 45 height 8
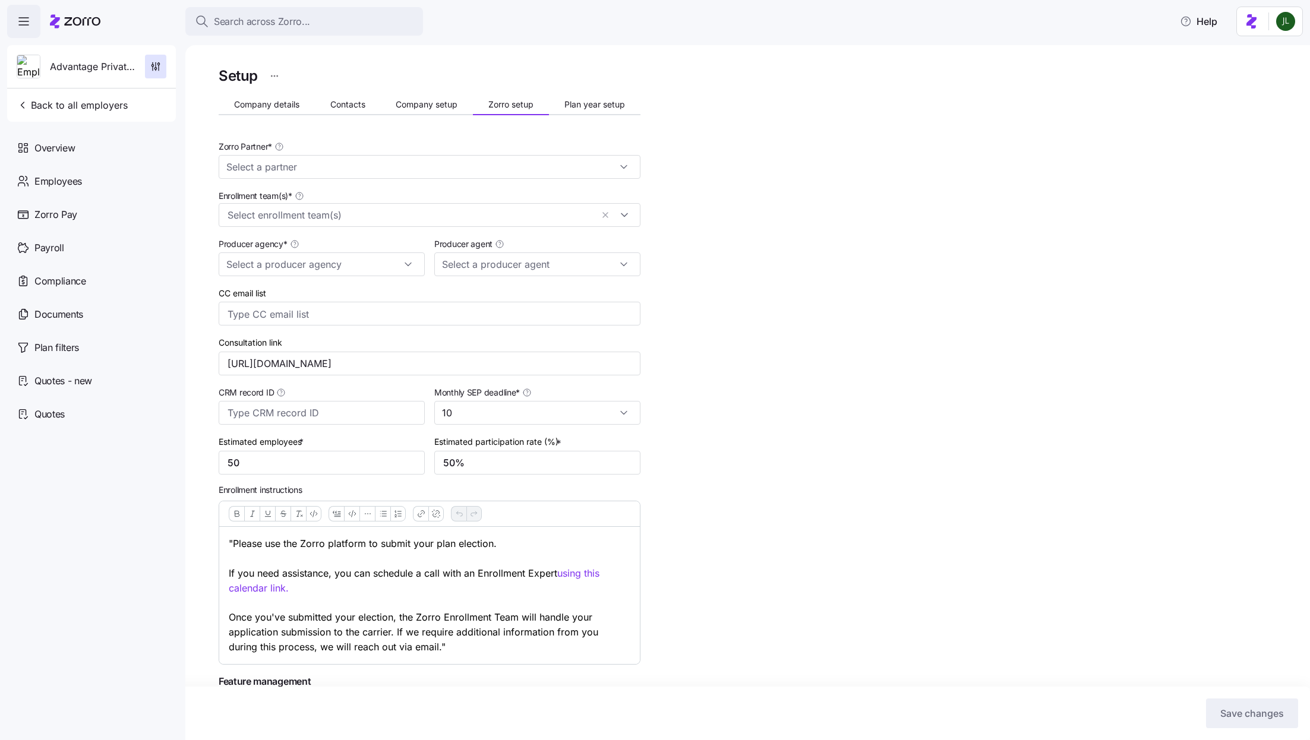
type input "Zorro"
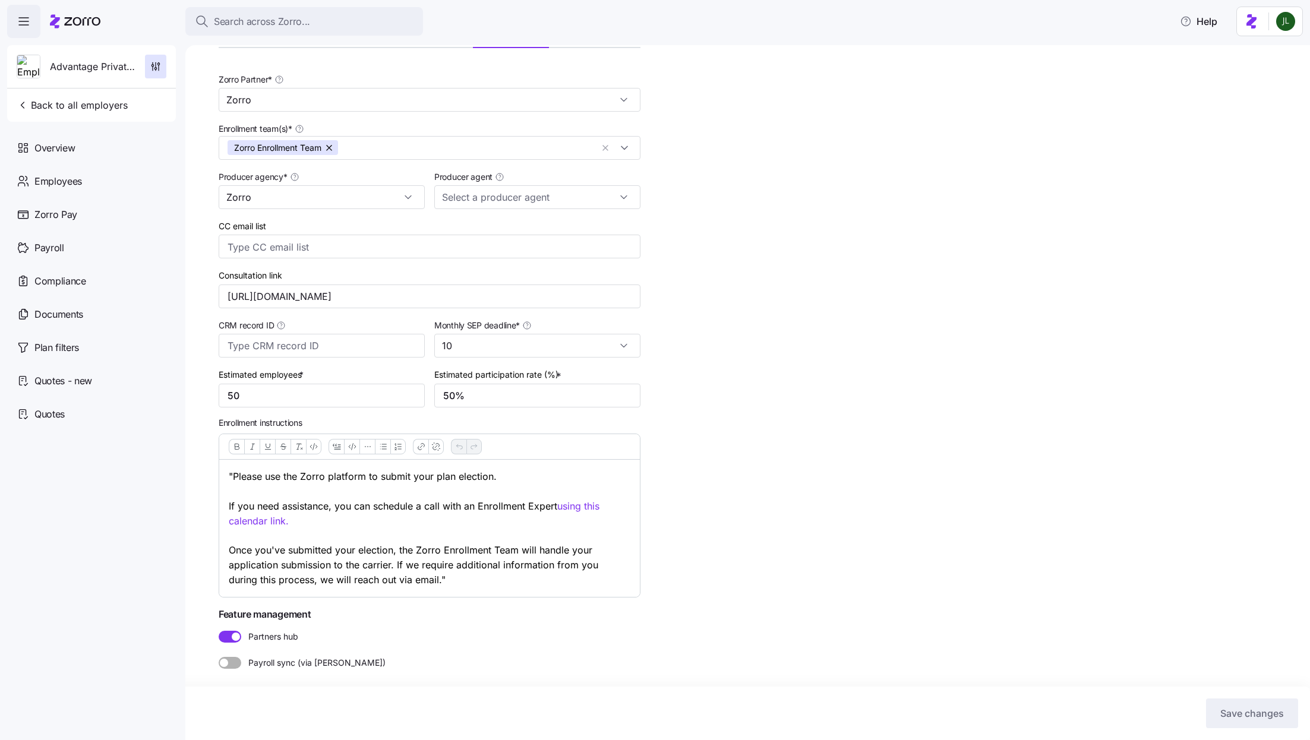
click at [59, 13] on div at bounding box center [75, 21] width 50 height 33
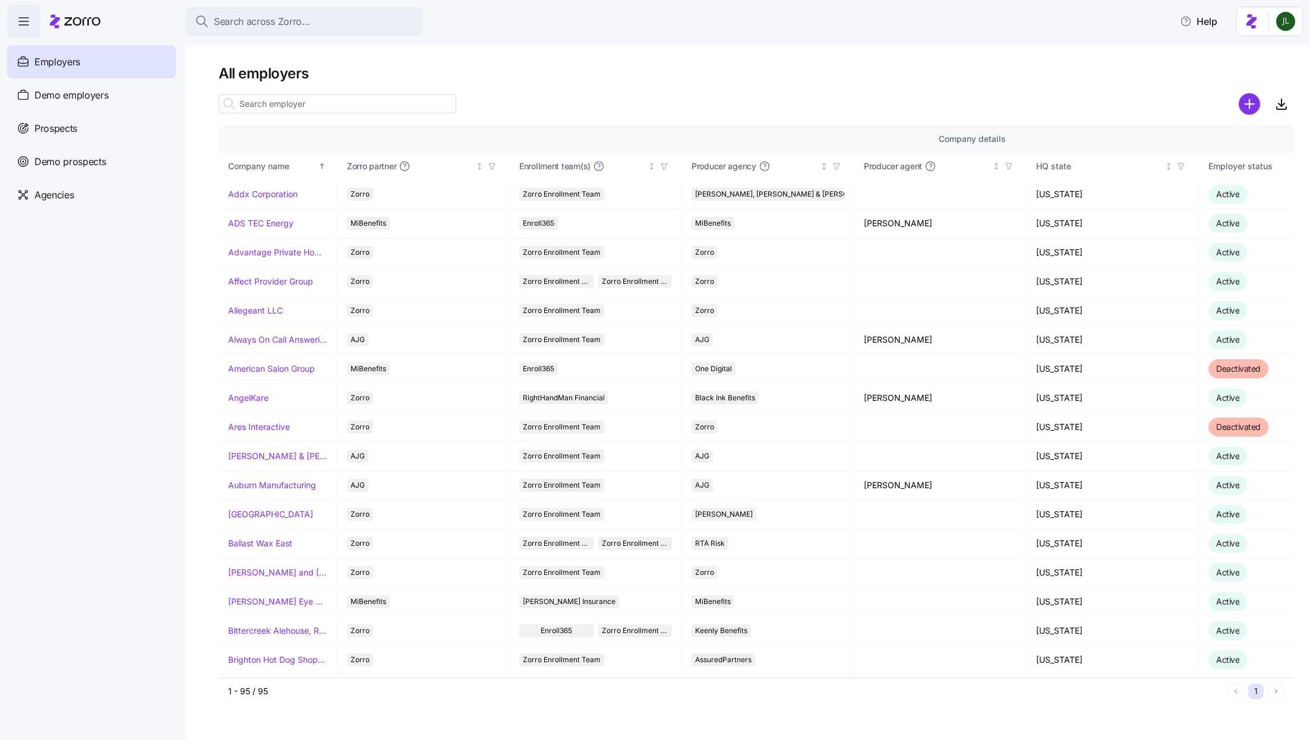
click at [75, 71] on div "Employers" at bounding box center [91, 61] width 169 height 33
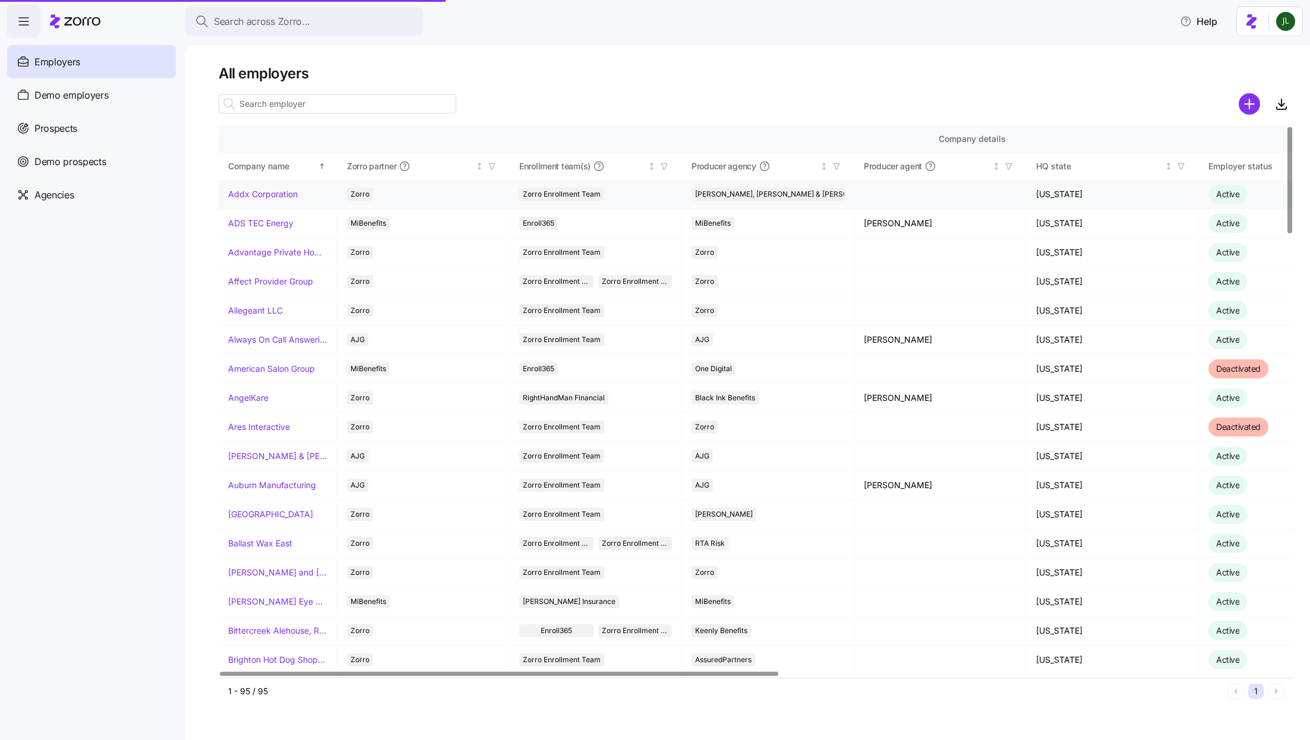
click at [236, 190] on link "Addx Corporation" at bounding box center [262, 194] width 69 height 12
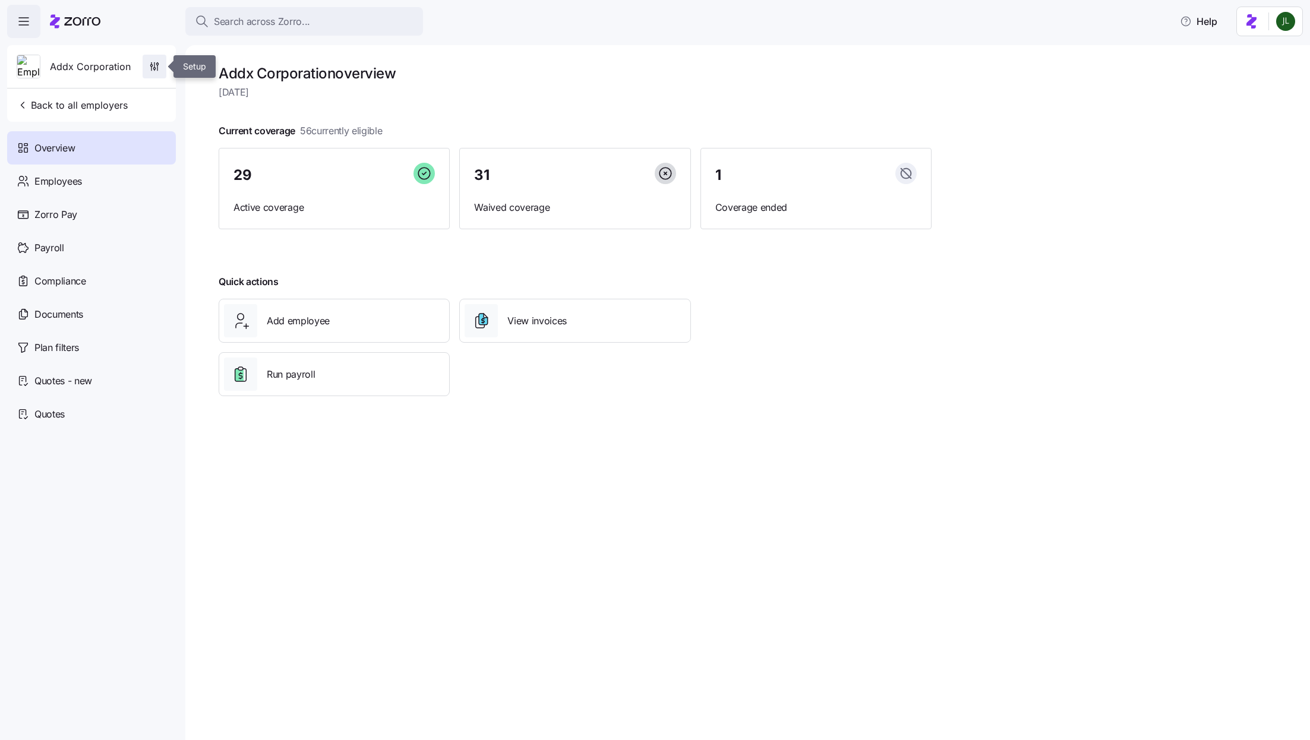
click at [159, 68] on icon "button" at bounding box center [154, 67] width 12 height 12
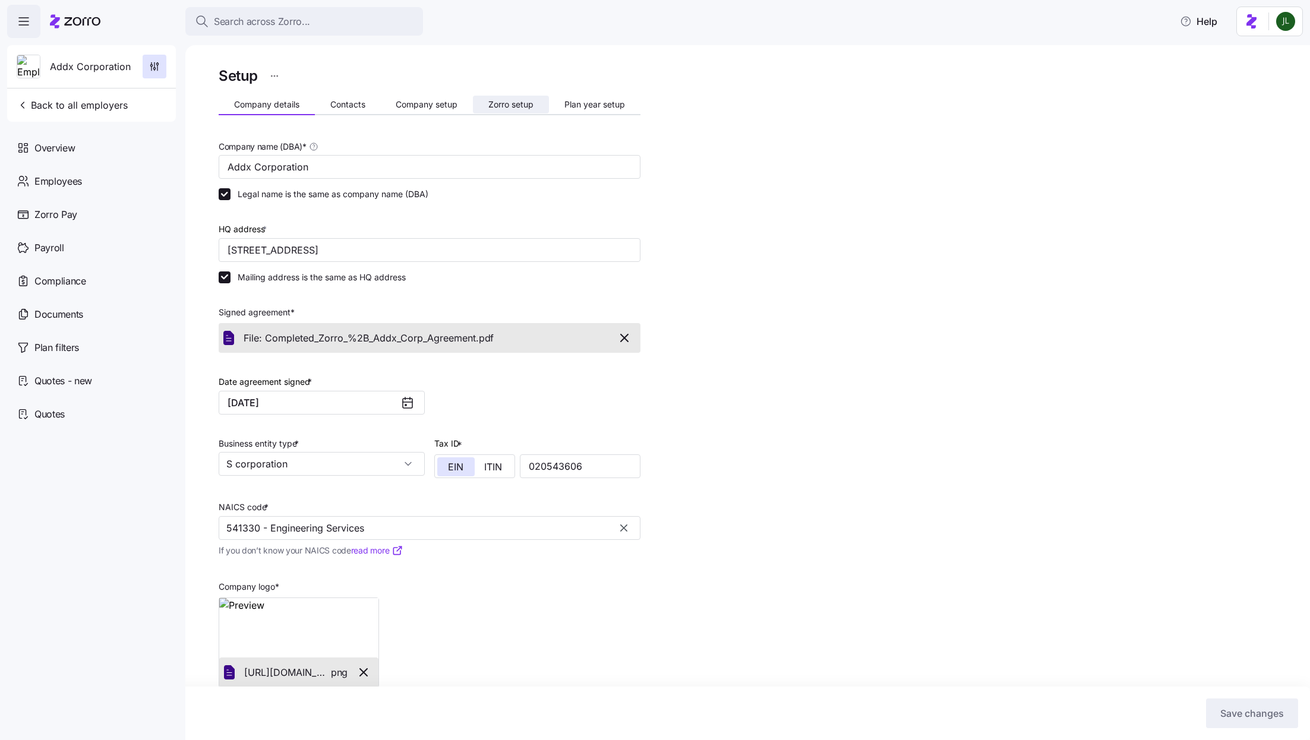
click at [503, 106] on span "Zorro setup" at bounding box center [510, 104] width 45 height 8
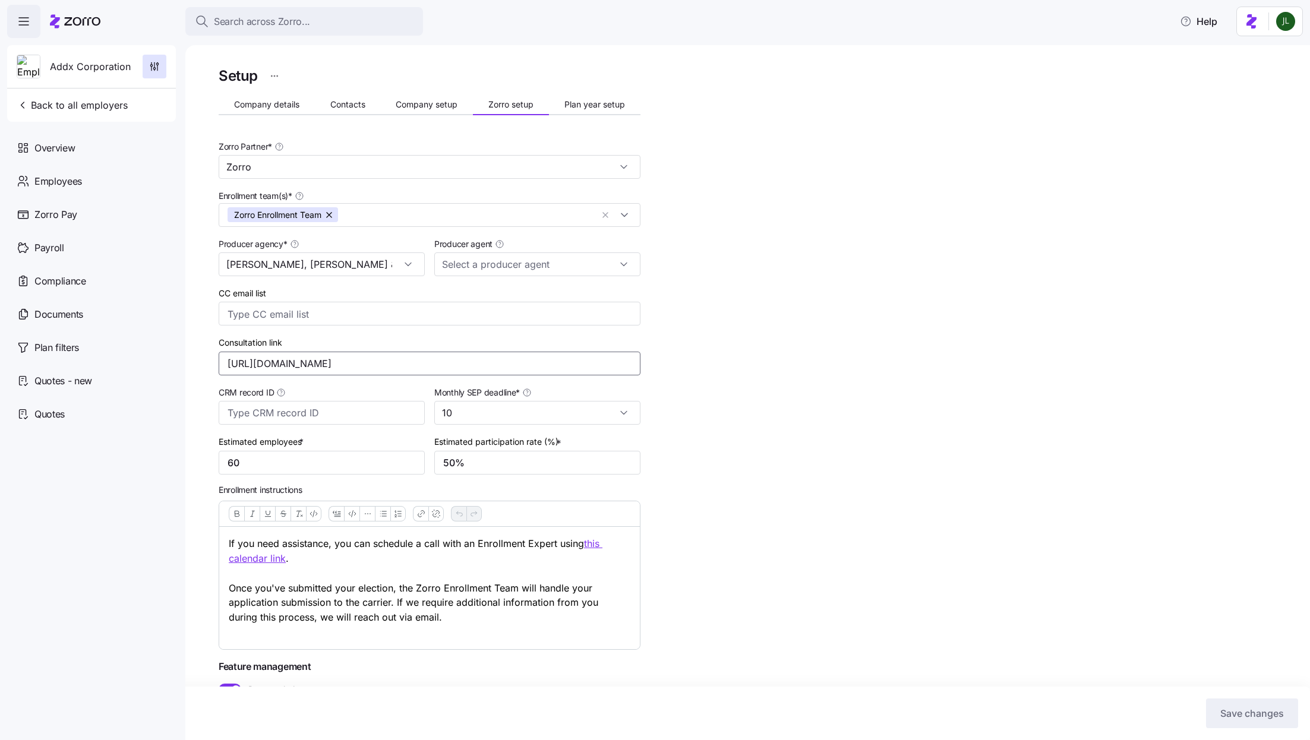
drag, startPoint x: 429, startPoint y: 372, endPoint x: 181, endPoint y: 359, distance: 249.2
click at [181, 359] on div "Search across Zorro... Help Addx Corporation Back to all employers Overview Emp…" at bounding box center [655, 366] width 1310 height 733
click at [366, 610] on p "If you need assistance, you can schedule a call with an Enrollment Expert using…" at bounding box center [429, 587] width 401 height 103
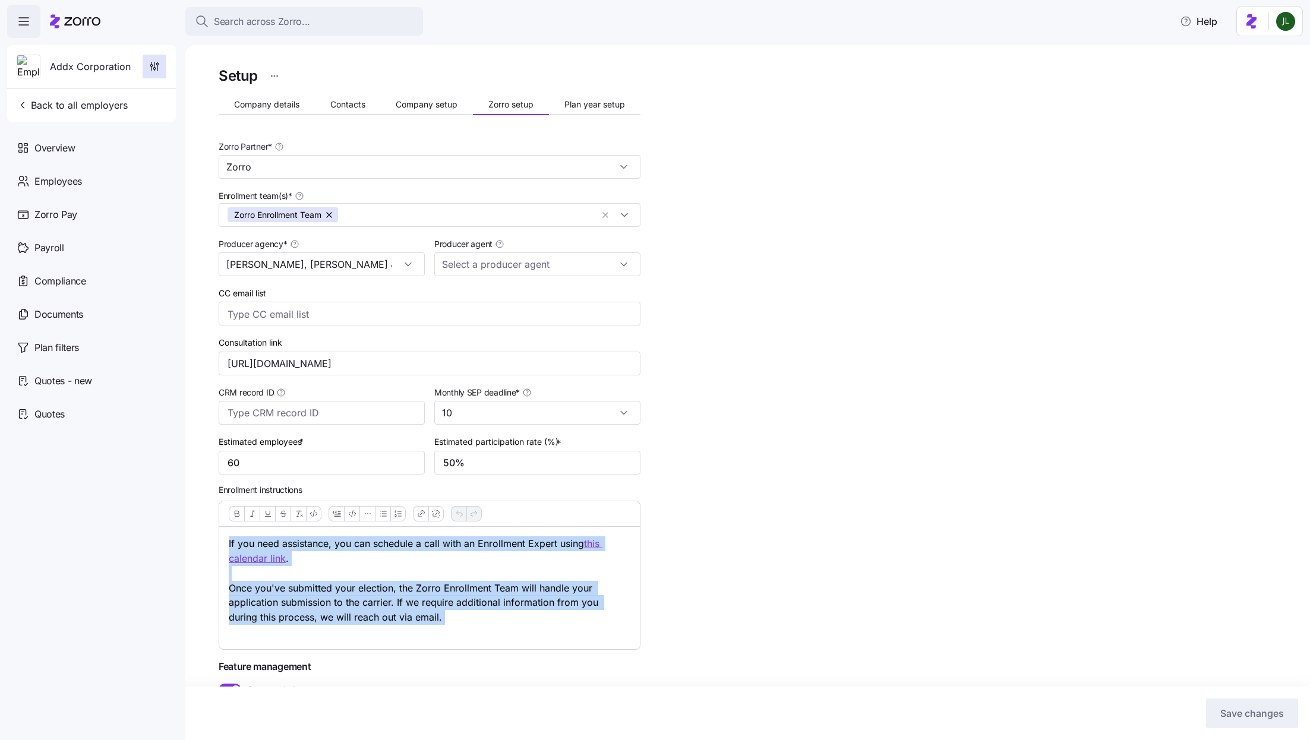
drag, startPoint x: 444, startPoint y: 627, endPoint x: 157, endPoint y: 517, distance: 306.8
click at [157, 517] on div "Search across Zorro... Help Addx Corporation Back to all employers Overview Emp…" at bounding box center [655, 366] width 1310 height 733
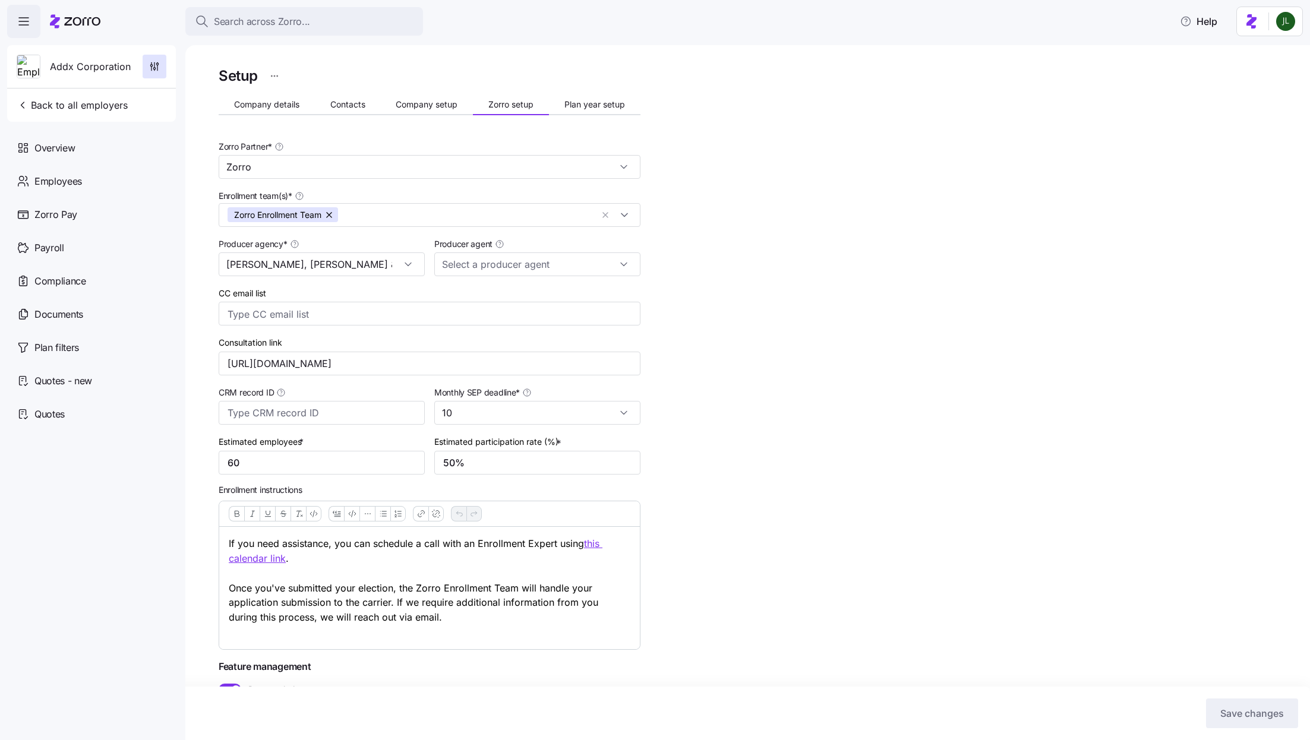
click at [795, 589] on div "Setup Company details Contacts Company setup Zorro setup Plan year setup Zorro …" at bounding box center [756, 421] width 1074 height 714
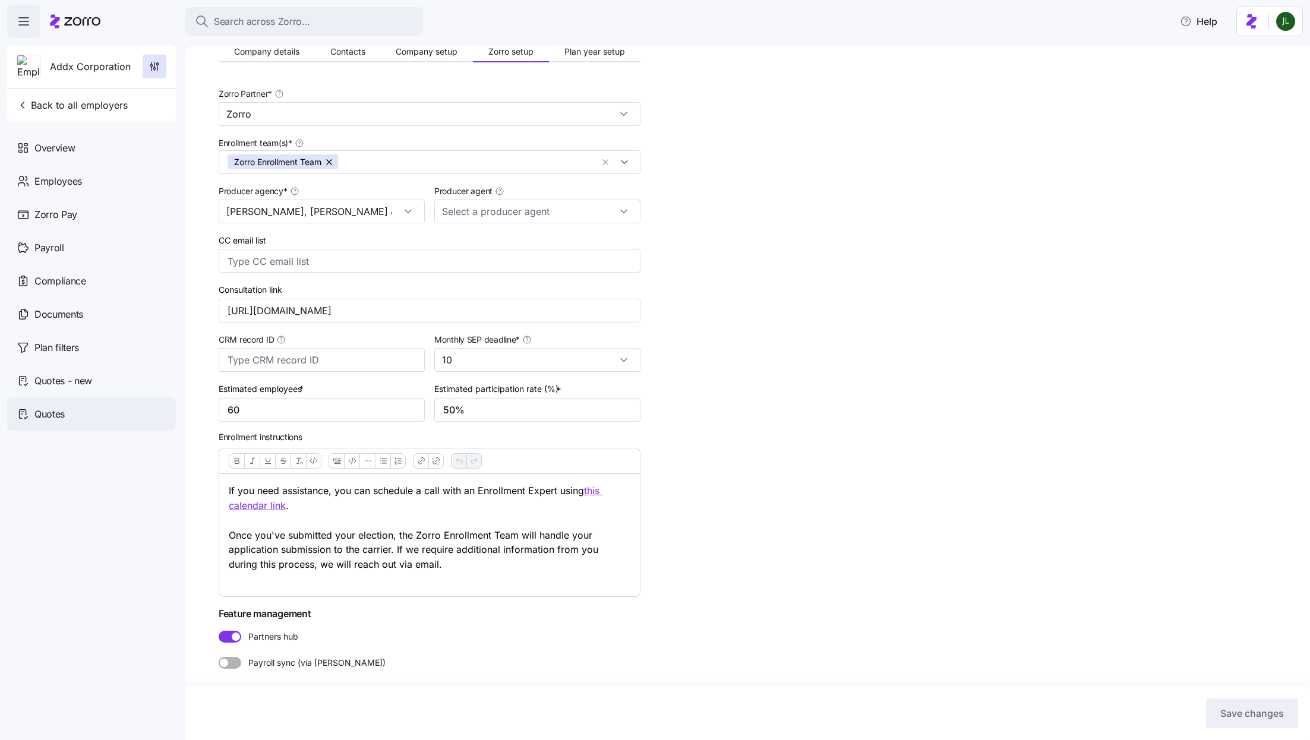
drag, startPoint x: 428, startPoint y: 561, endPoint x: 124, endPoint y: 417, distance: 336.6
click at [124, 417] on div "Search across Zorro... Help Addx Corporation Back to all employers Overview Emp…" at bounding box center [655, 366] width 1310 height 733
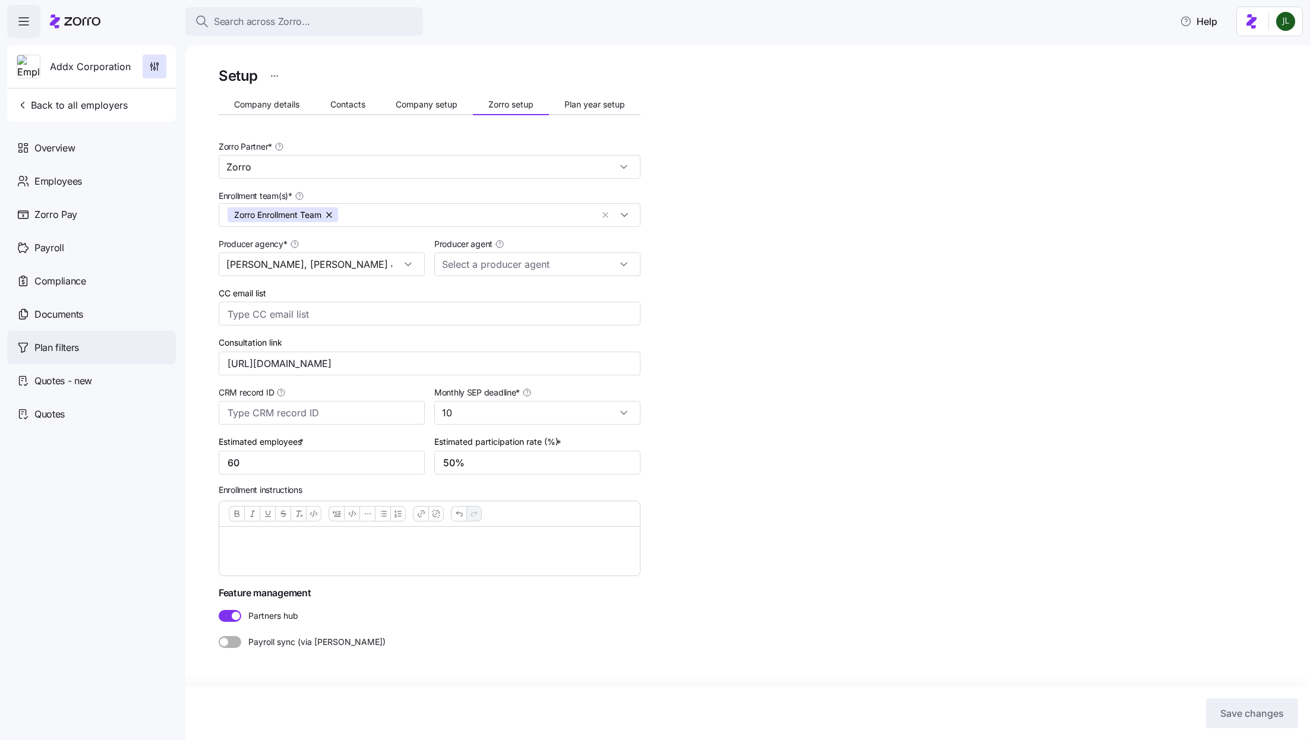
click at [63, 342] on span "Plan filters" at bounding box center [56, 347] width 45 height 15
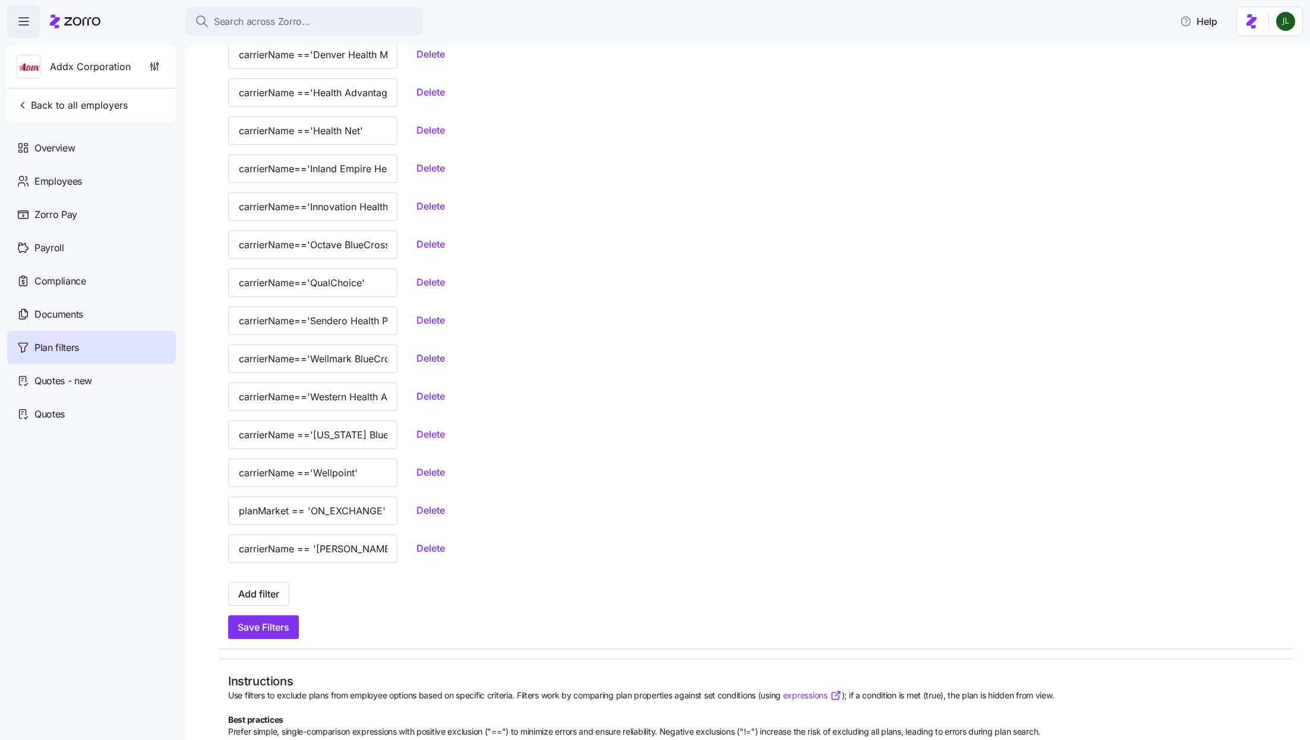
scroll to position [692, 0]
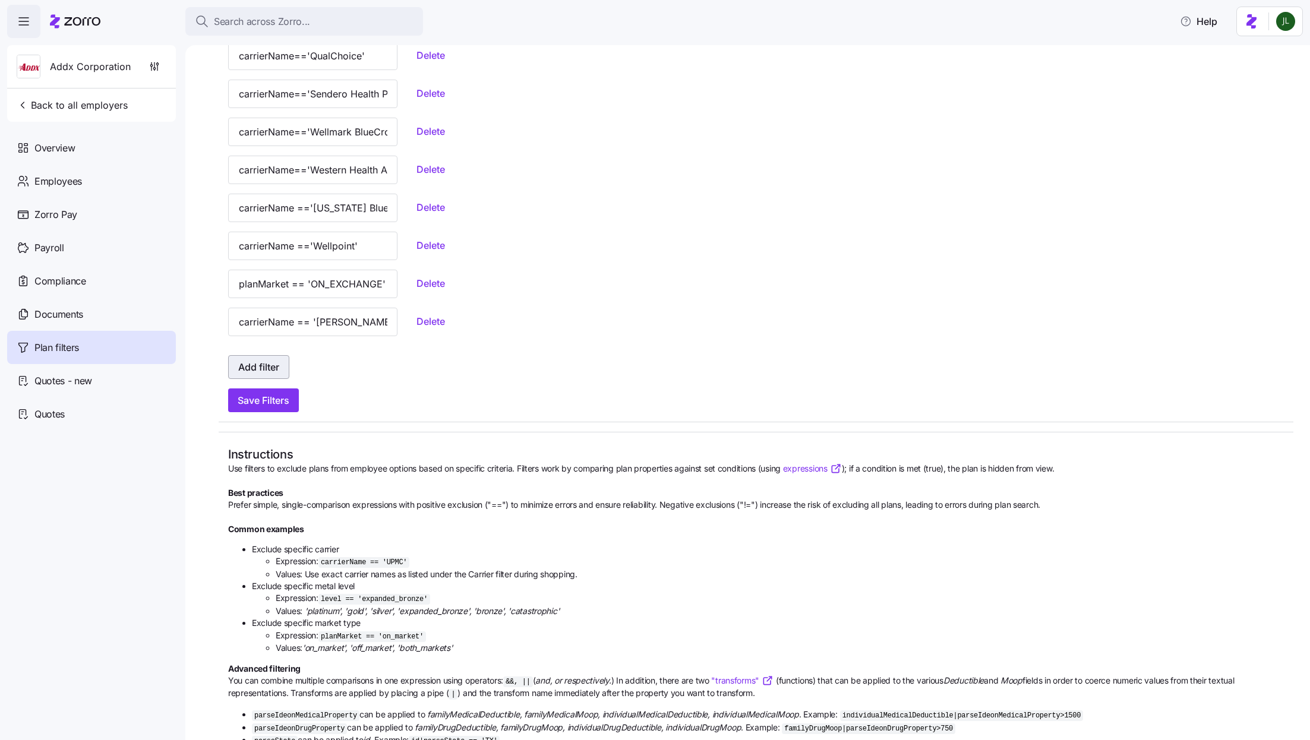
click at [255, 363] on span "Add filter" at bounding box center [258, 367] width 41 height 14
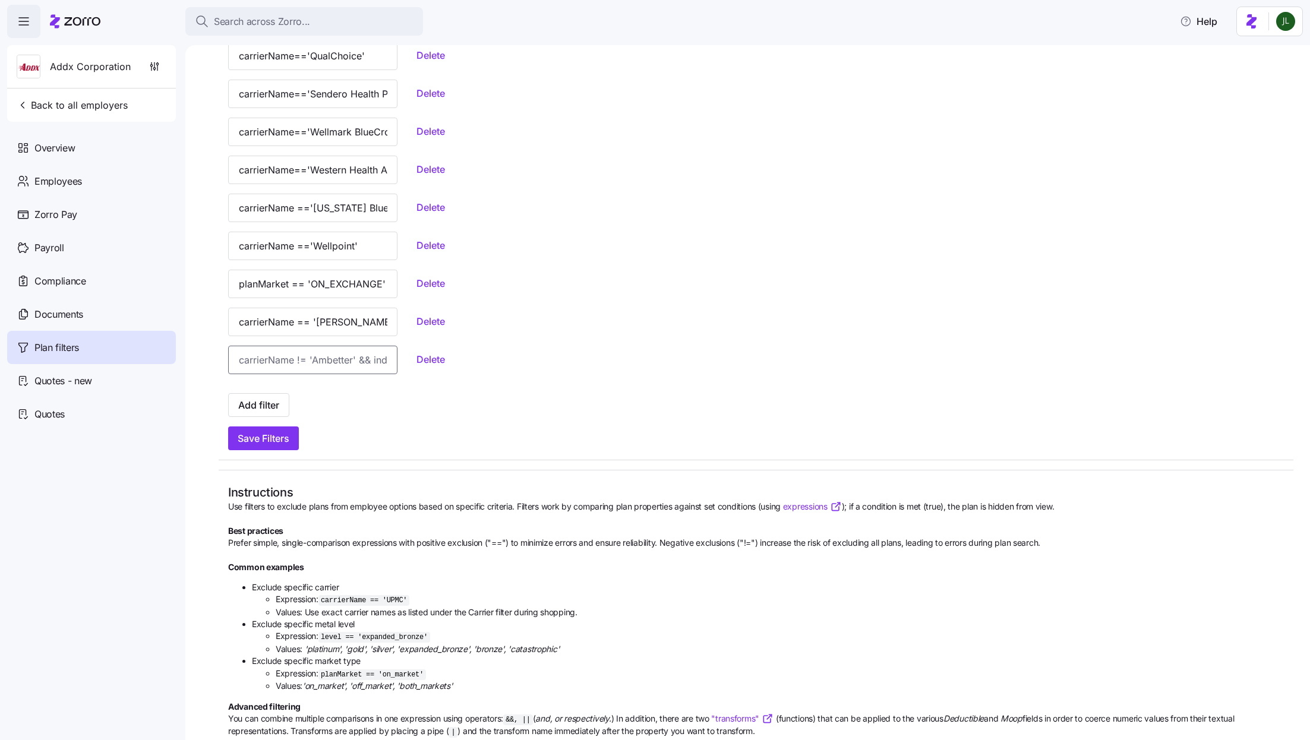
click at [257, 362] on input at bounding box center [312, 360] width 169 height 29
type input "N"
drag, startPoint x: 235, startPoint y: 208, endPoint x: 483, endPoint y: 216, distance: 247.8
click at [483, 216] on div "carrierName =='Arkansas BlueCross BlueShield' Delete" at bounding box center [755, 208] width 1055 height 29
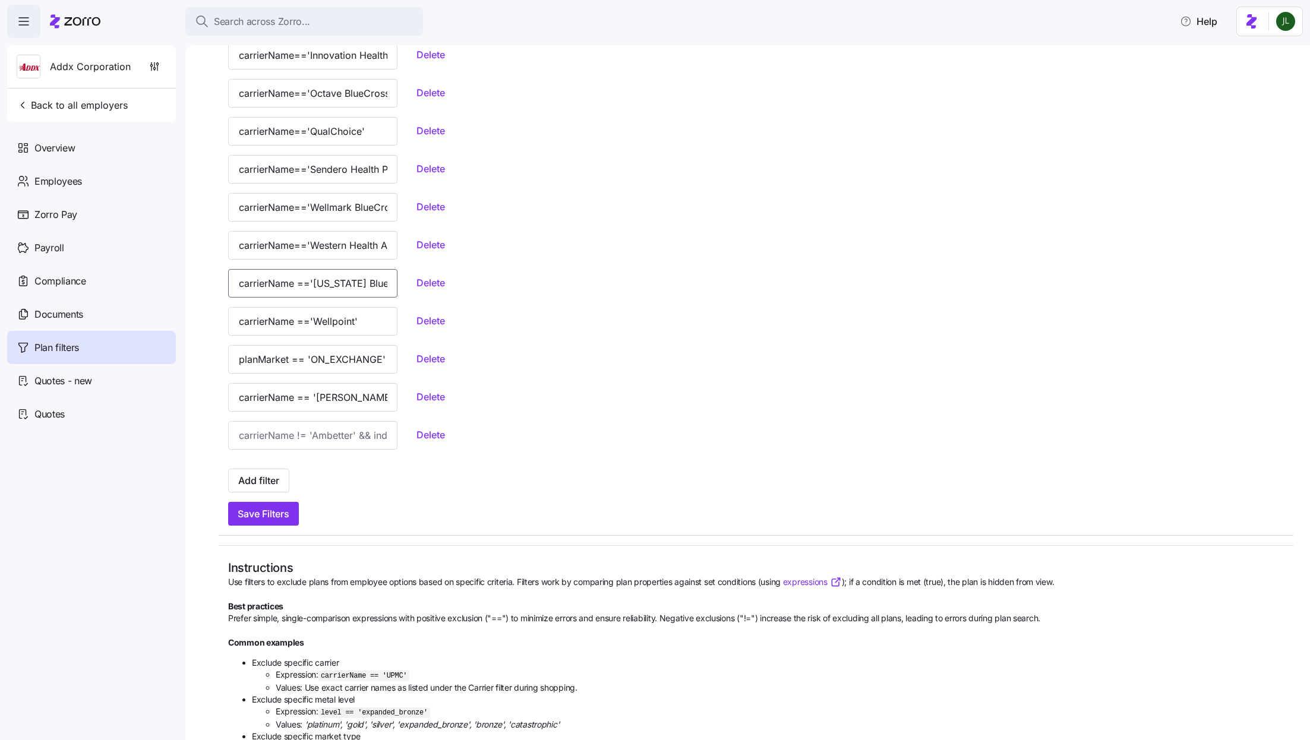
scroll to position [616, 0]
click at [84, 169] on div "Employees" at bounding box center [91, 181] width 169 height 33
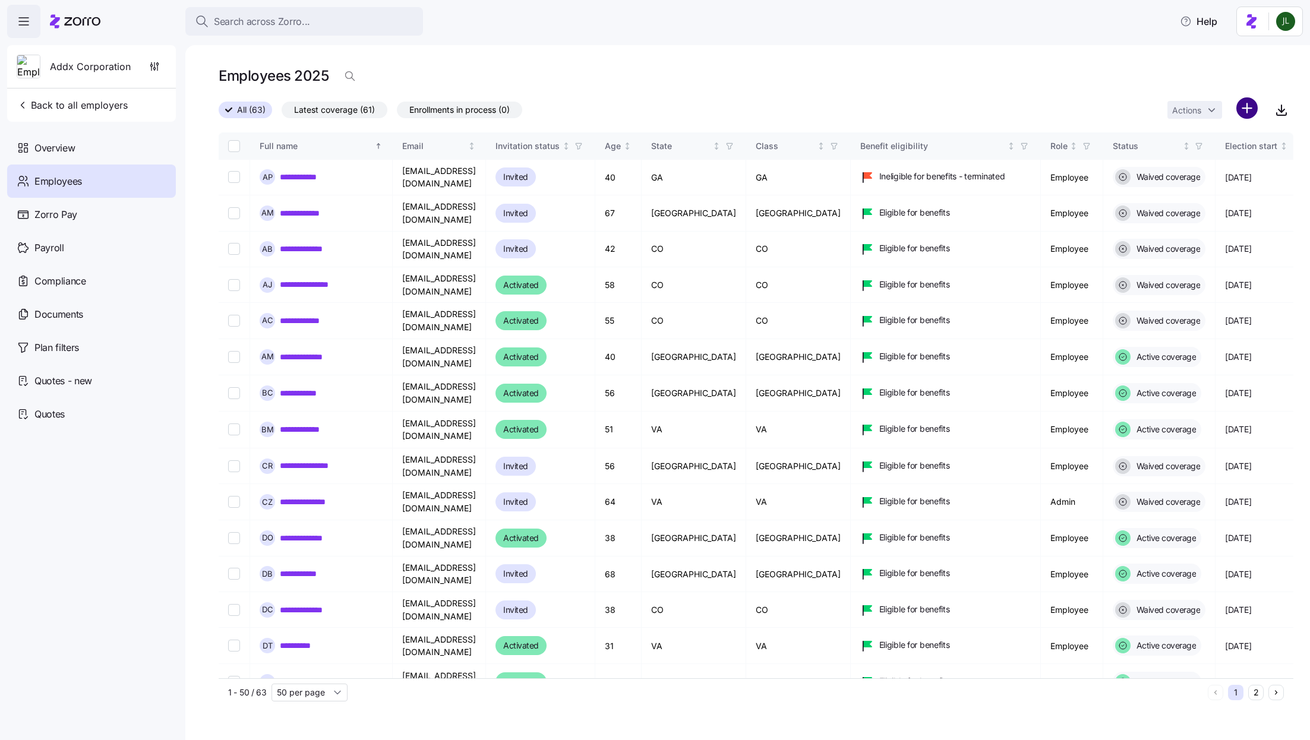
click at [1247, 109] on html "**********" at bounding box center [655, 366] width 1310 height 733
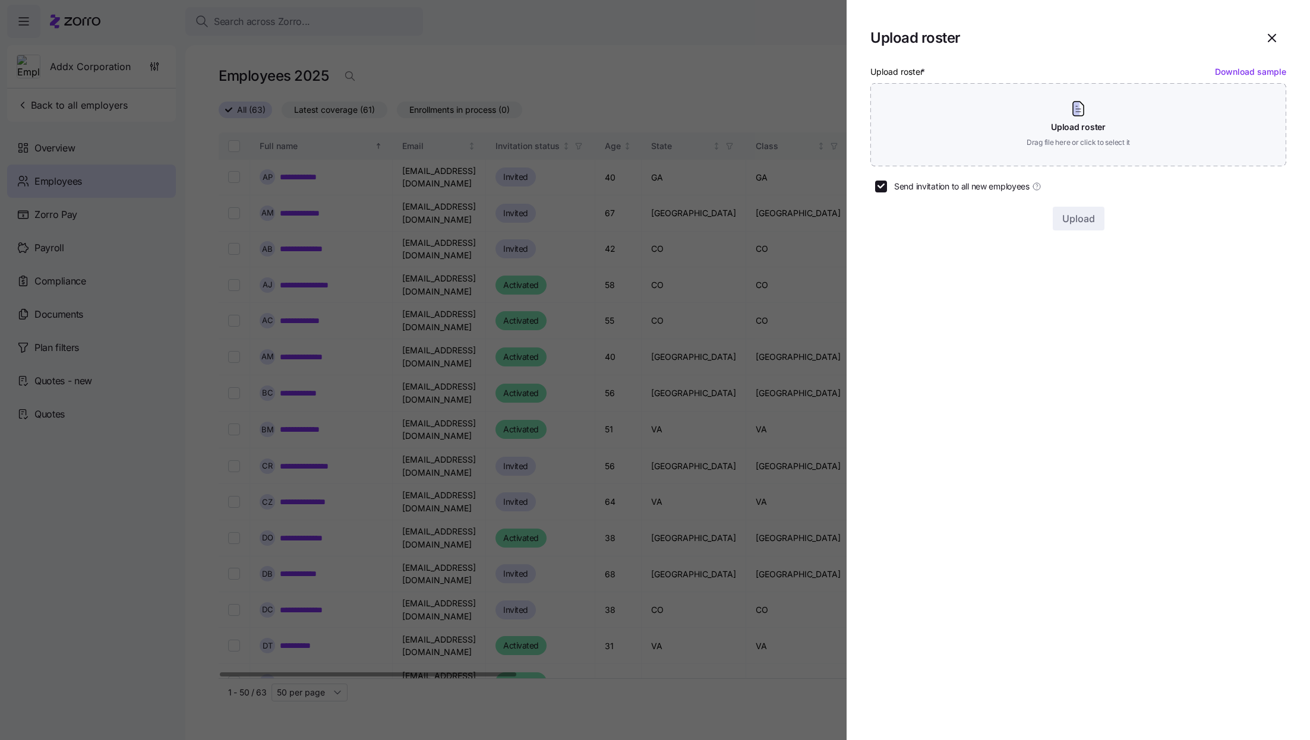
click at [1257, 24] on button "button" at bounding box center [1271, 38] width 29 height 29
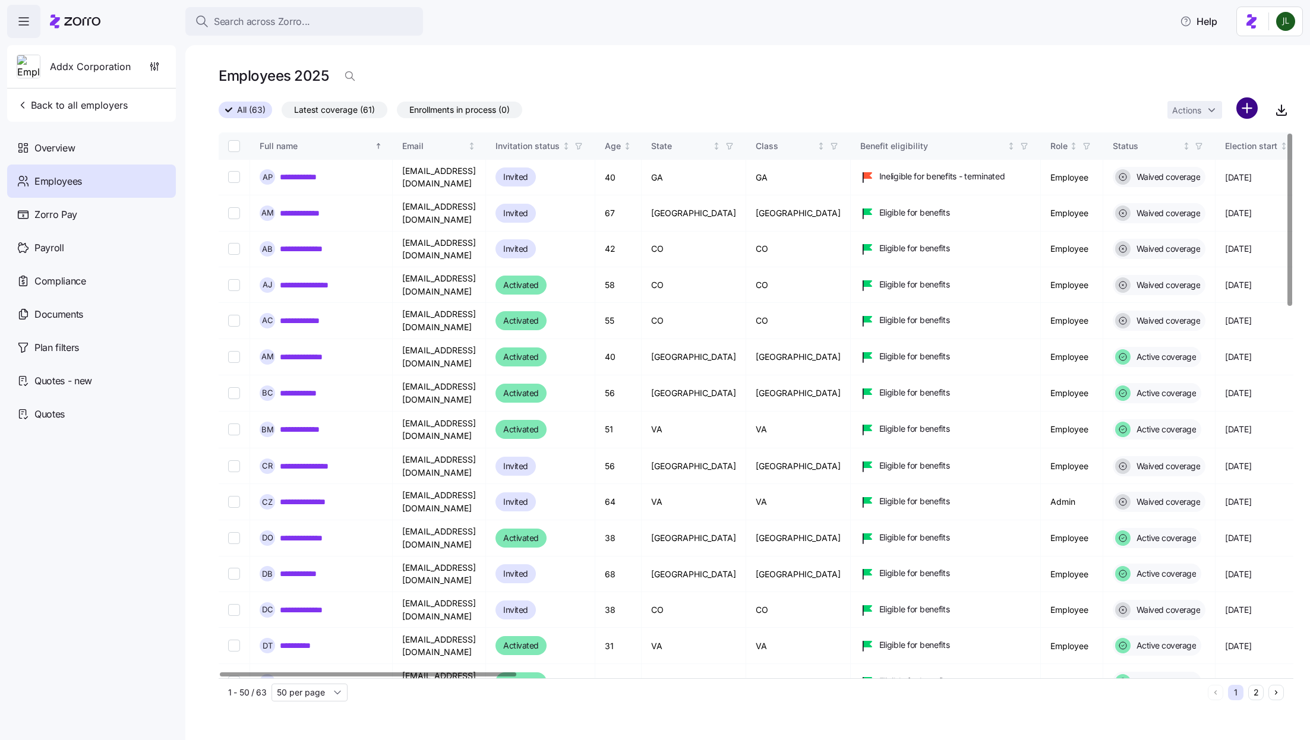
click at [1250, 106] on html "**********" at bounding box center [655, 366] width 1310 height 733
